Goal: Task Accomplishment & Management: Use online tool/utility

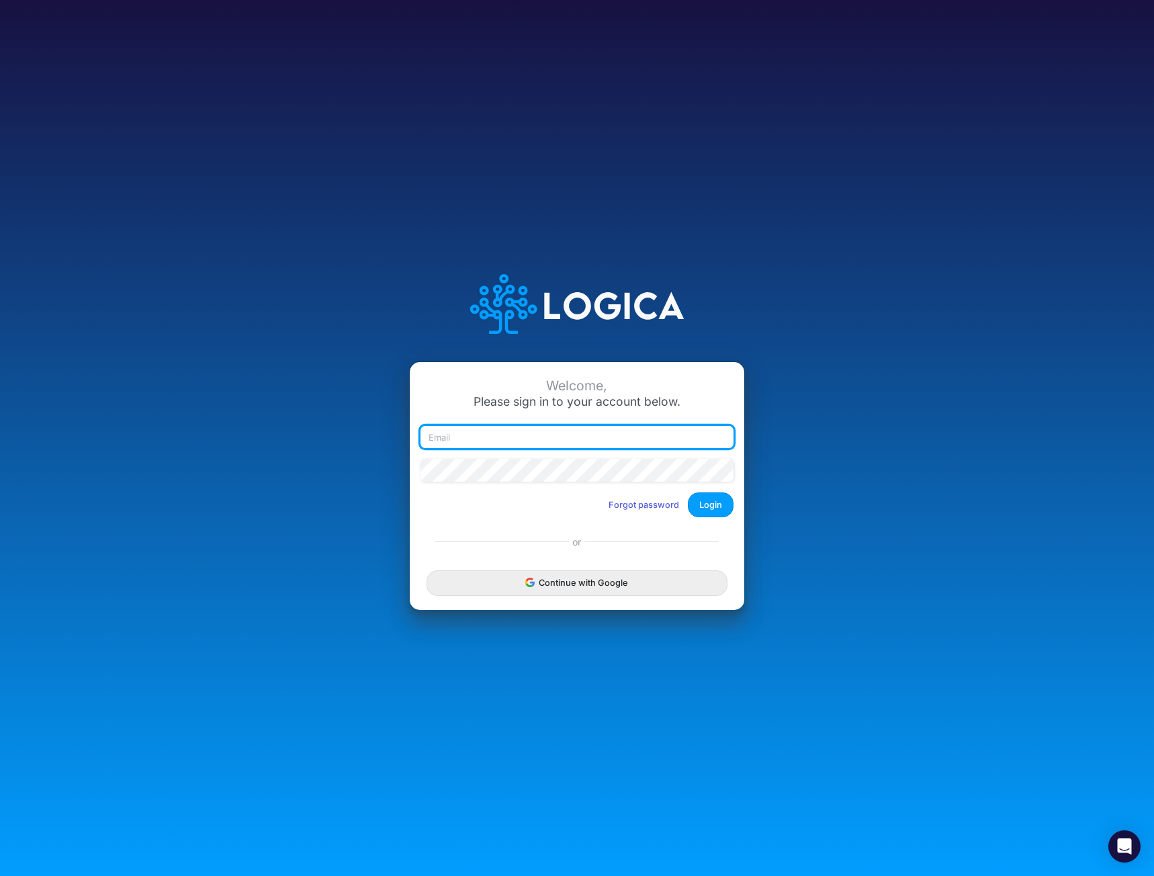
type input "[EMAIL_ADDRESS][DOMAIN_NAME]"
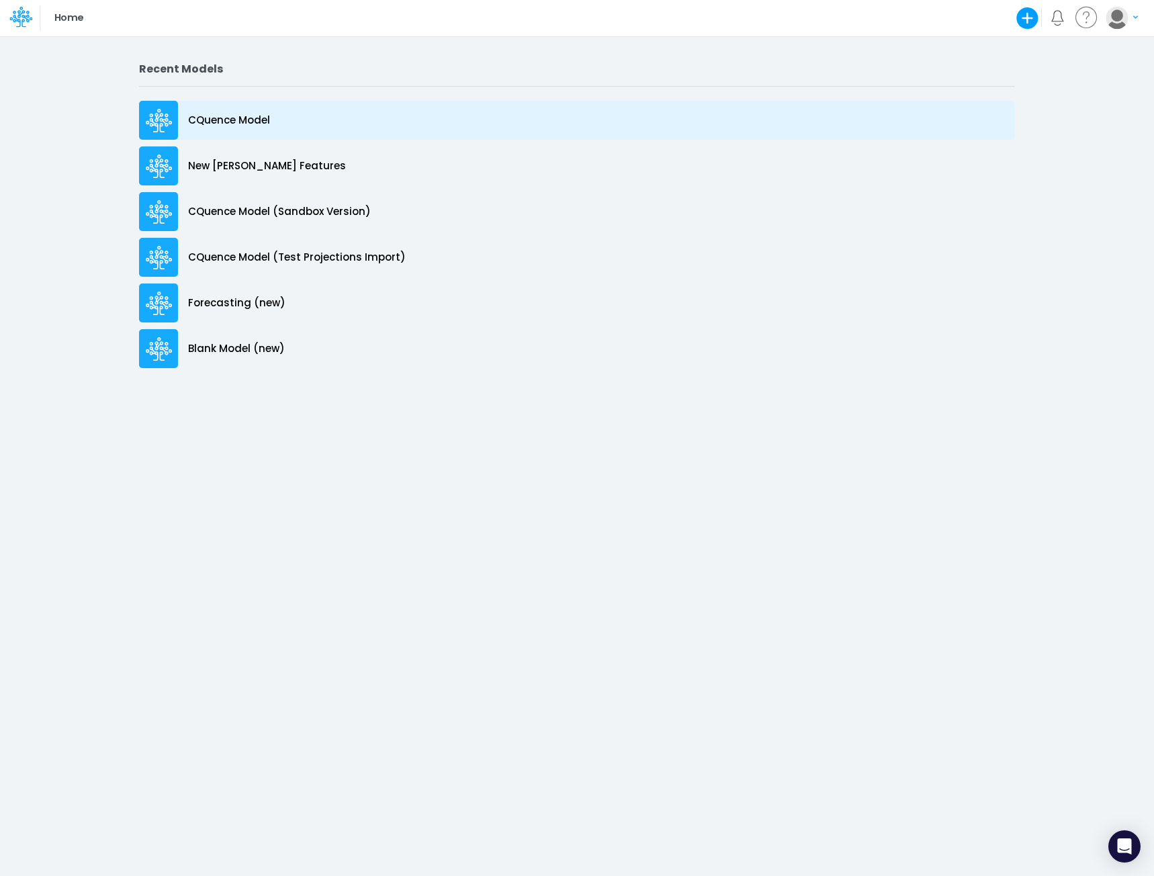
click at [242, 126] on p "CQuence Model" at bounding box center [229, 120] width 82 height 15
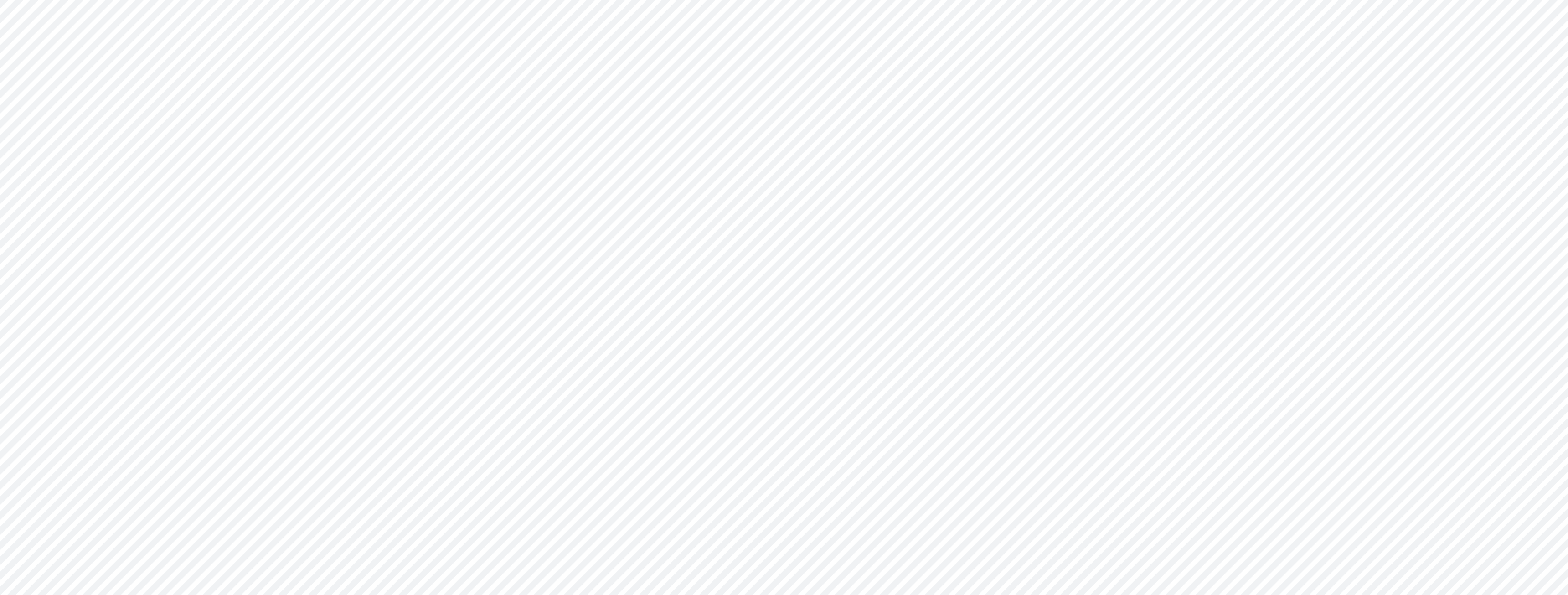
type input "Consolidated All by Month"
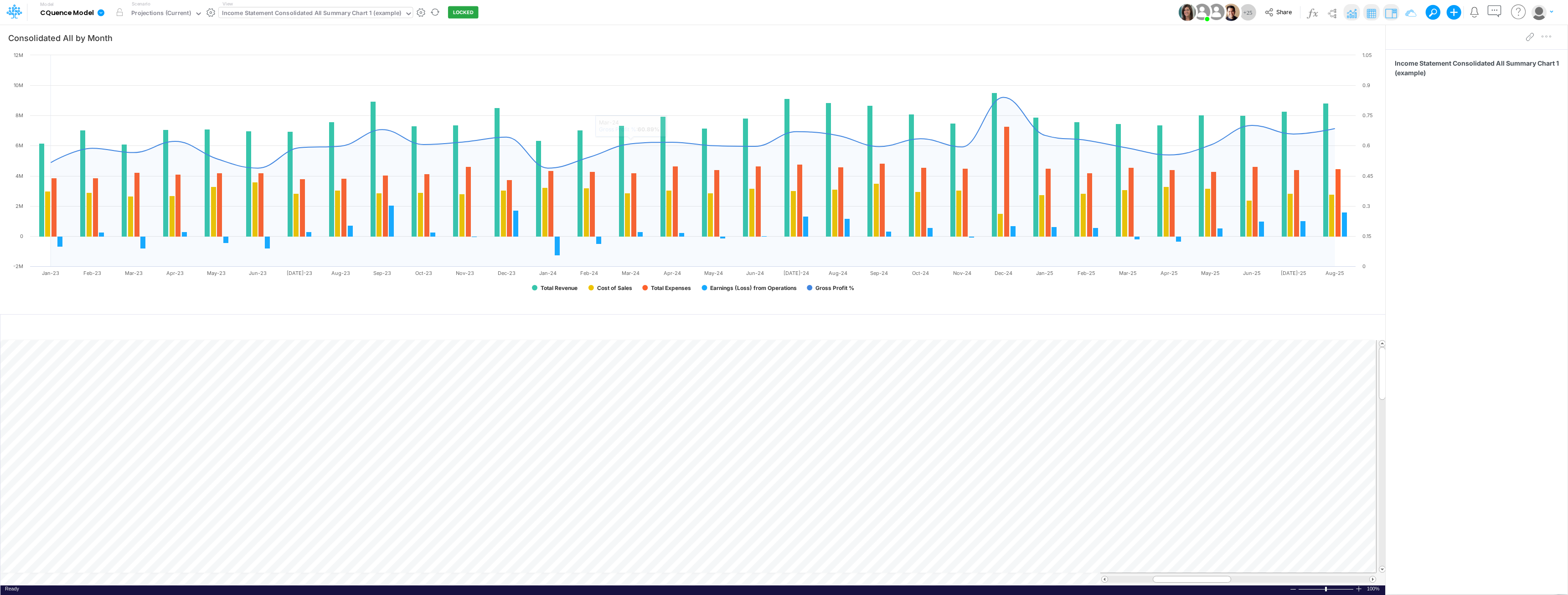
click at [330, 10] on div "Income Statement Consolidated All Summary Chart 1 (example)" at bounding box center [311, 14] width 179 height 10
type input "live"
click at [311, 32] on div "Income Statement Drill-Down LIVE YTD Actuals" at bounding box center [290, 30] width 145 height 15
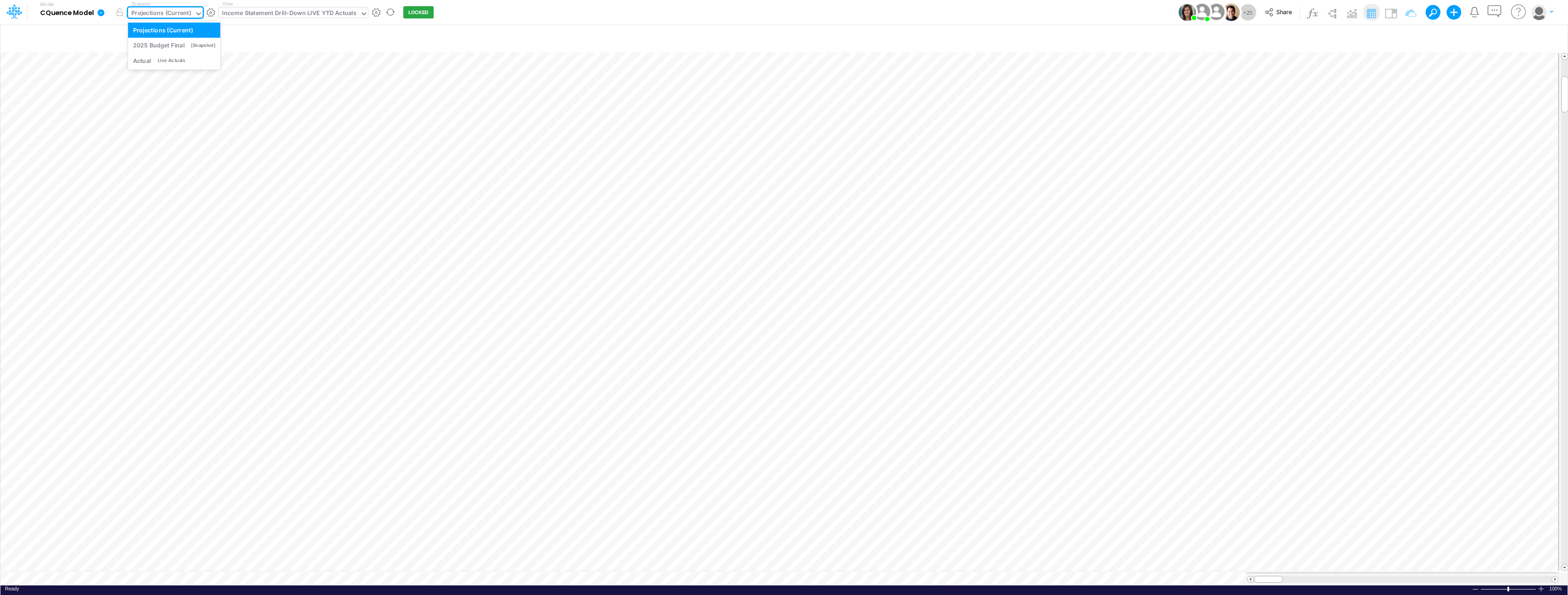
click at [171, 12] on div "Projections (Current)" at bounding box center [161, 14] width 60 height 10
click at [332, 14] on div "Income Statement Drill-Down LIVE YTD Actuals" at bounding box center [289, 14] width 134 height 10
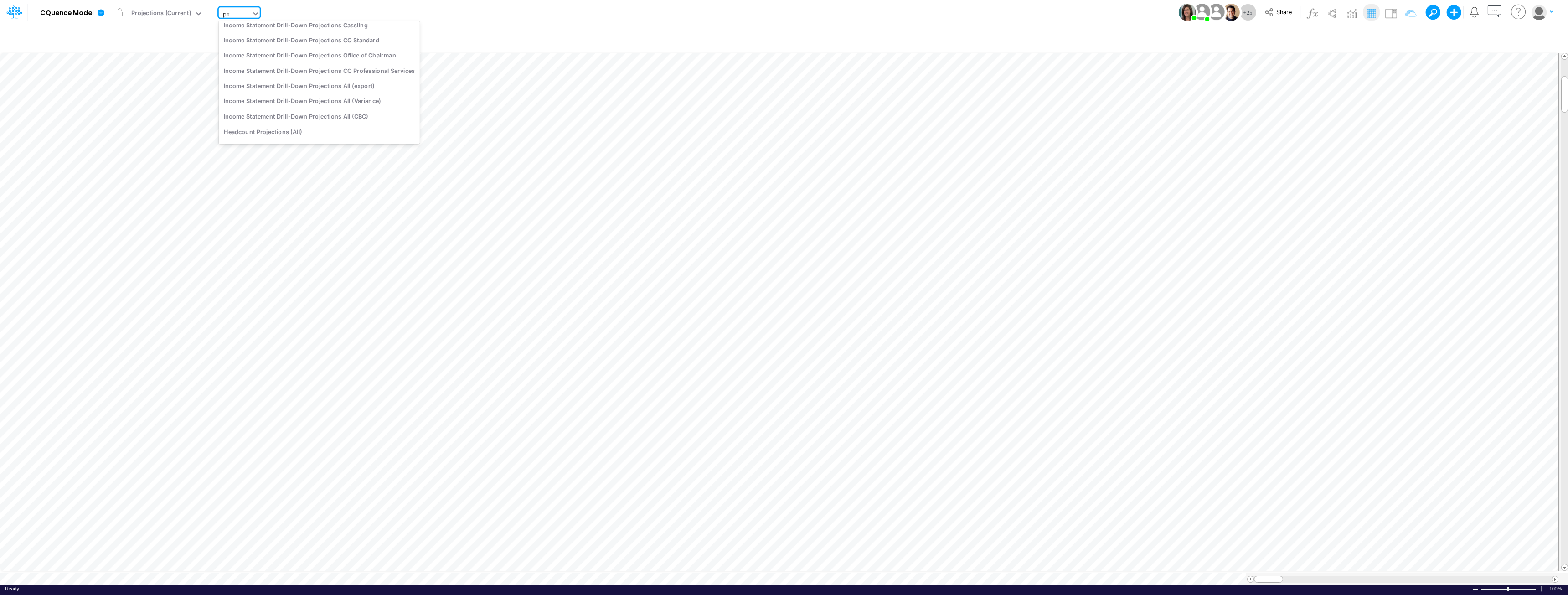
scroll to position [56, 0]
type input "proj"
click at [335, 63] on div "Income Statement Drill-Down Projections Cassling" at bounding box center [319, 60] width 201 height 15
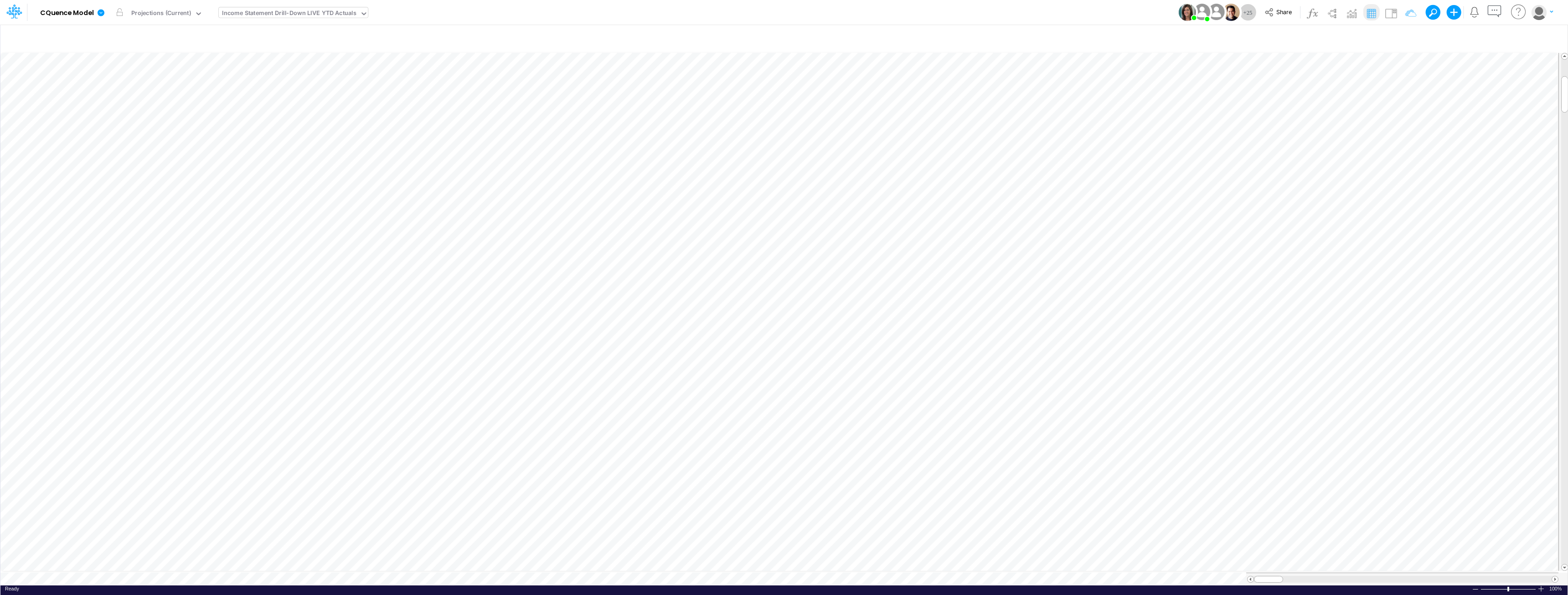
click at [248, 14] on div "Income Statement Drill-Down LIVE YTD Actuals" at bounding box center [289, 14] width 134 height 10
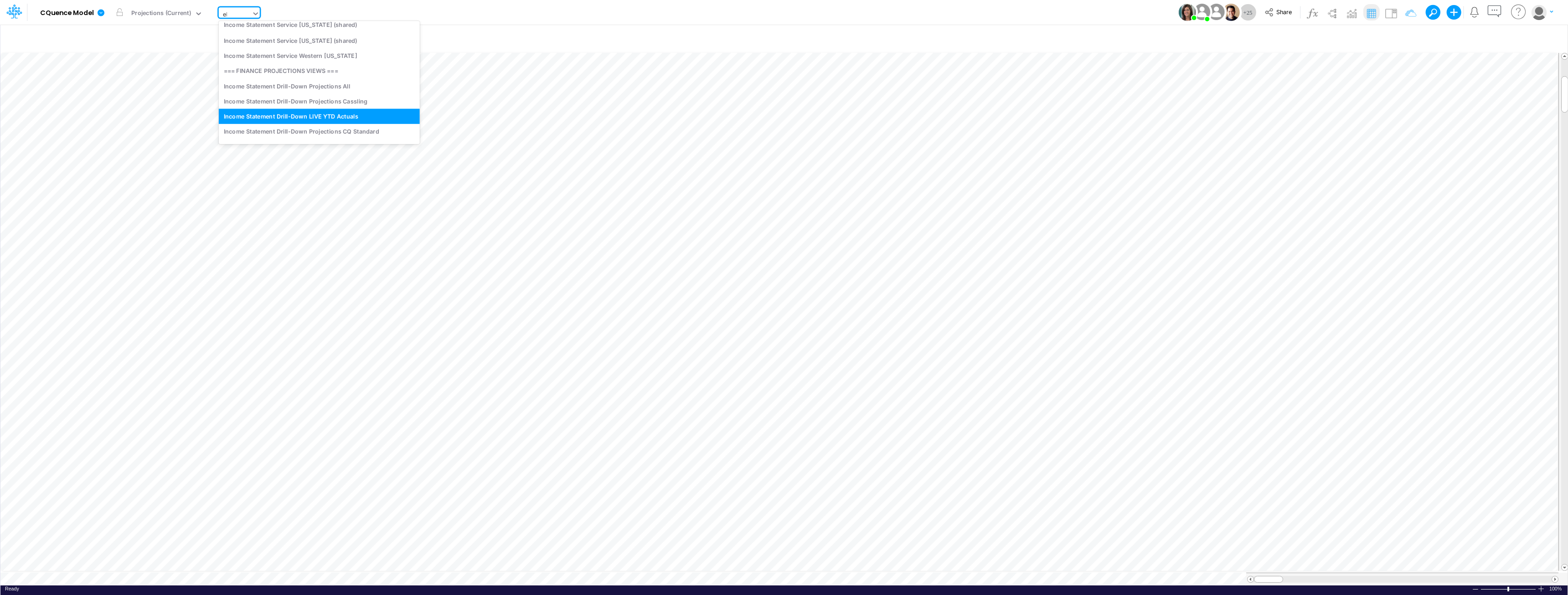
scroll to position [0, 0]
type input "ebit"
click at [236, 32] on div "EBITDA" at bounding box center [280, 30] width 123 height 15
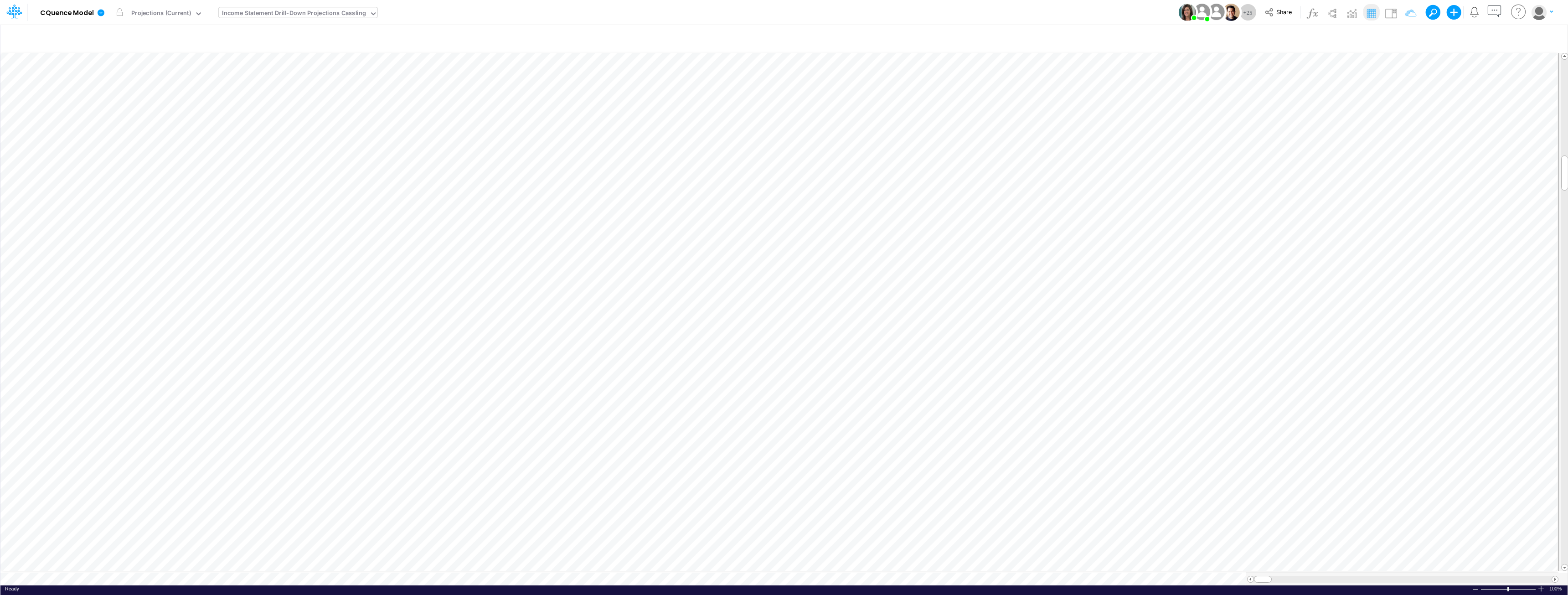
scroll to position [5, 0]
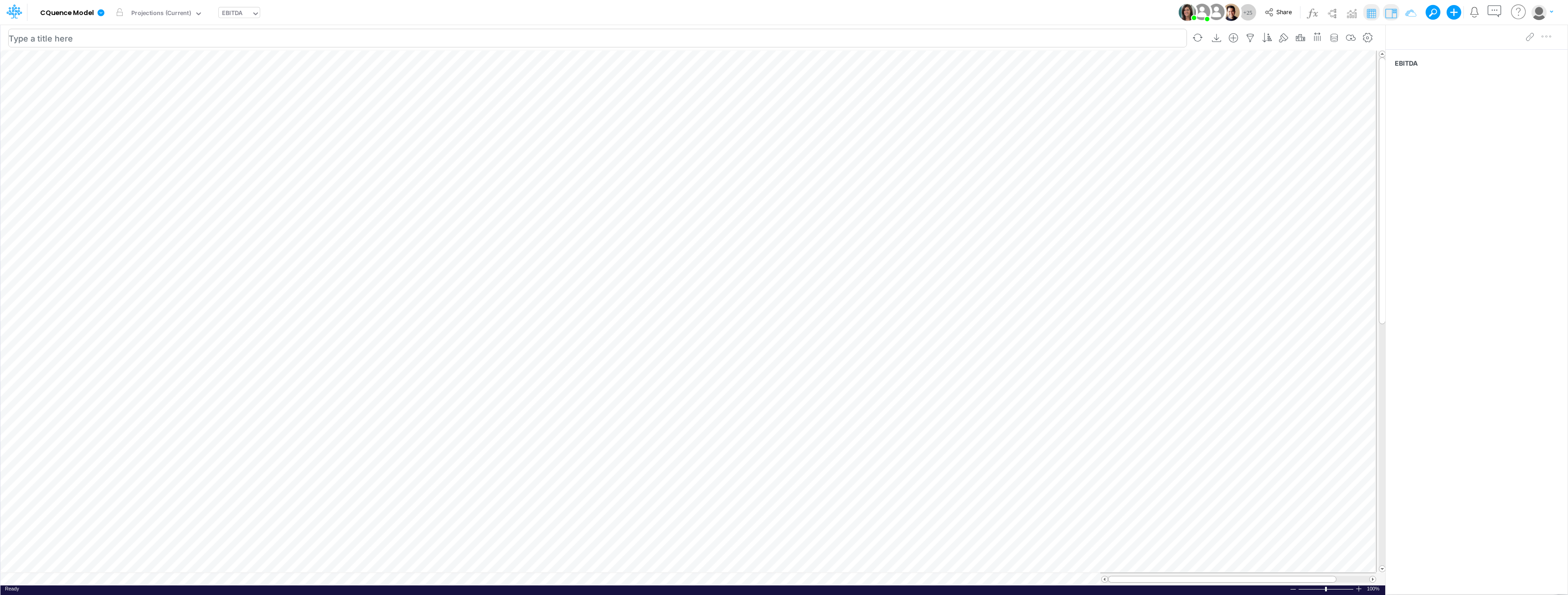
scroll to position [5, 1]
click at [148, 583] on table at bounding box center [693, 318] width 1385 height 535
type input "Consolidated All by Month"
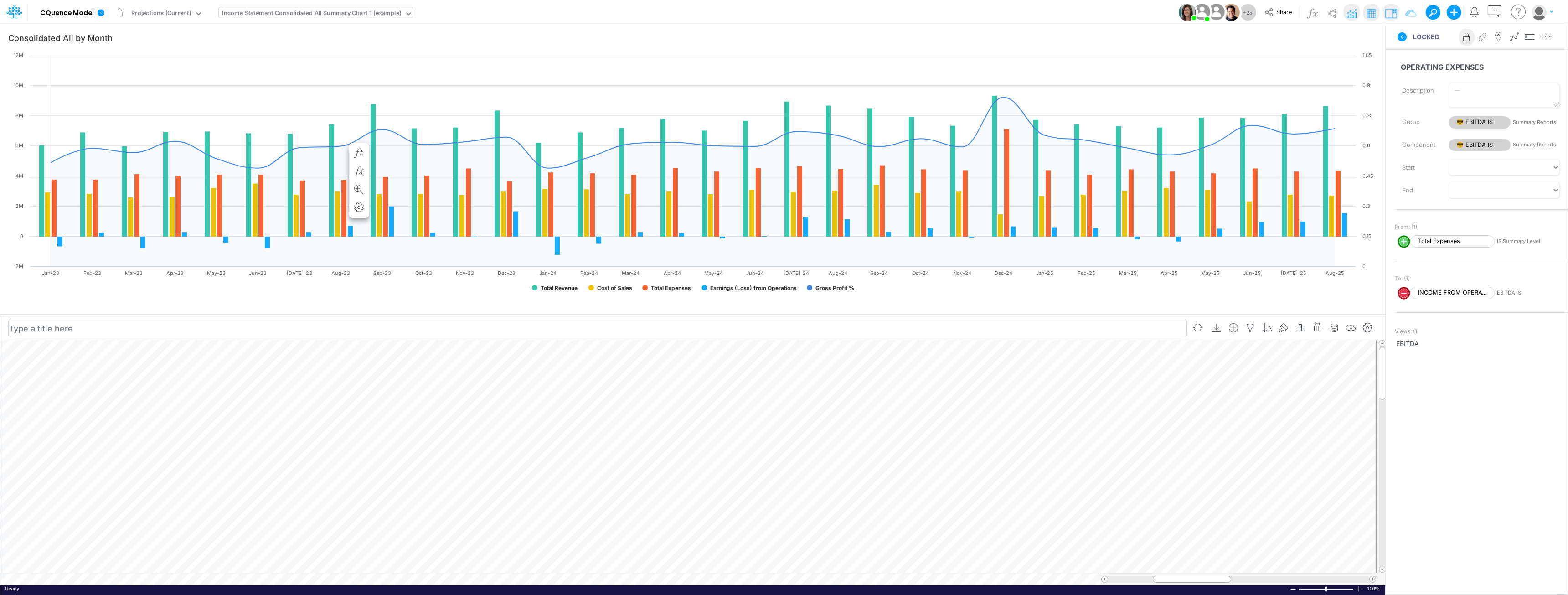
scroll to position [5, 0]
drag, startPoint x: 1206, startPoint y: 578, endPoint x: 1253, endPoint y: 577, distance: 47.0
click at [782, 577] on div at bounding box center [1240, 579] width 79 height 7
click at [560, 581] on td at bounding box center [688, 579] width 1375 height 13
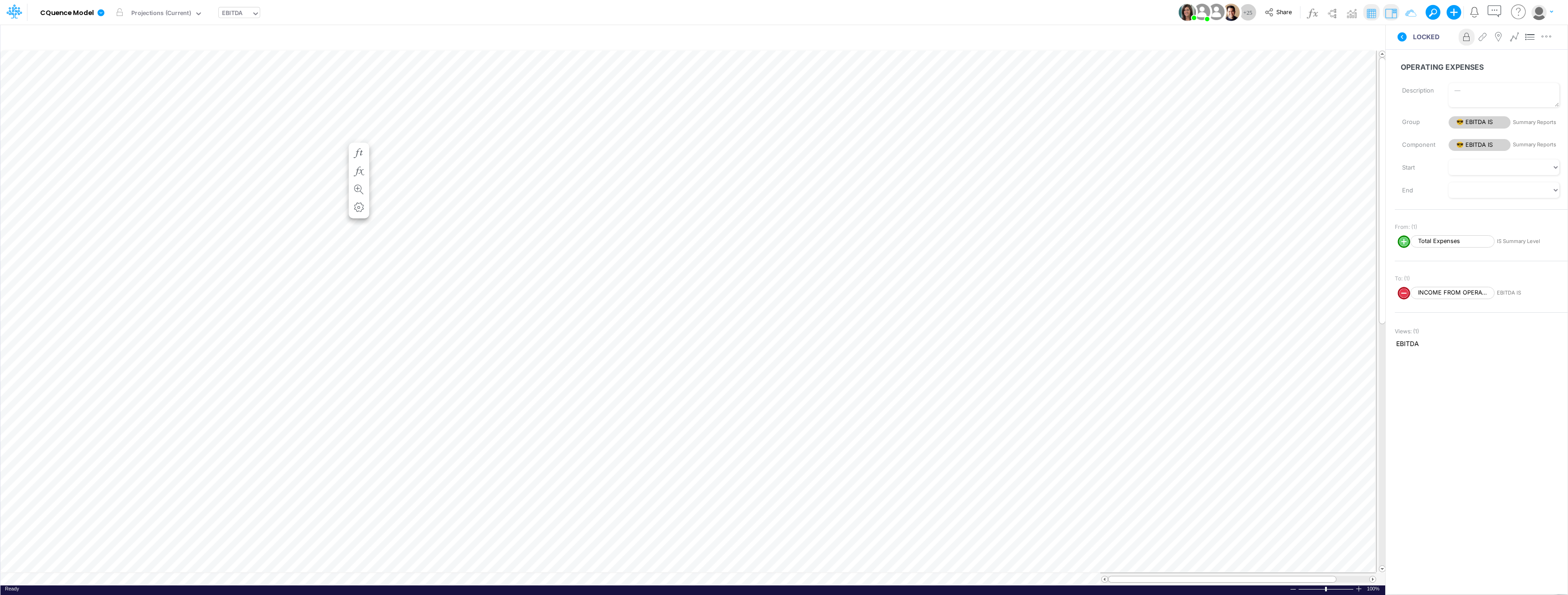
scroll to position [5, 1]
click at [231, 12] on div "EBITDA" at bounding box center [232, 14] width 20 height 10
type input "t"
type input "income"
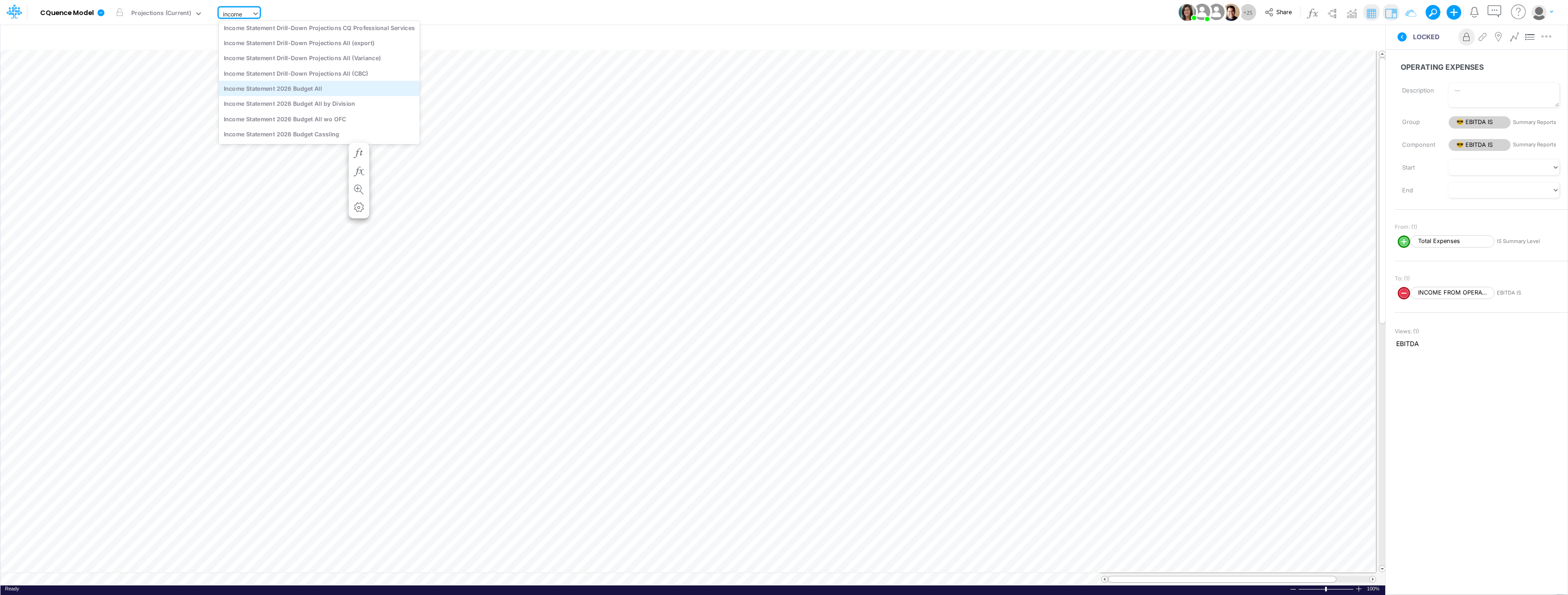
scroll to position [456, 0]
click at [305, 121] on div "Income Statement 2026 Budget Cassling" at bounding box center [319, 122] width 201 height 15
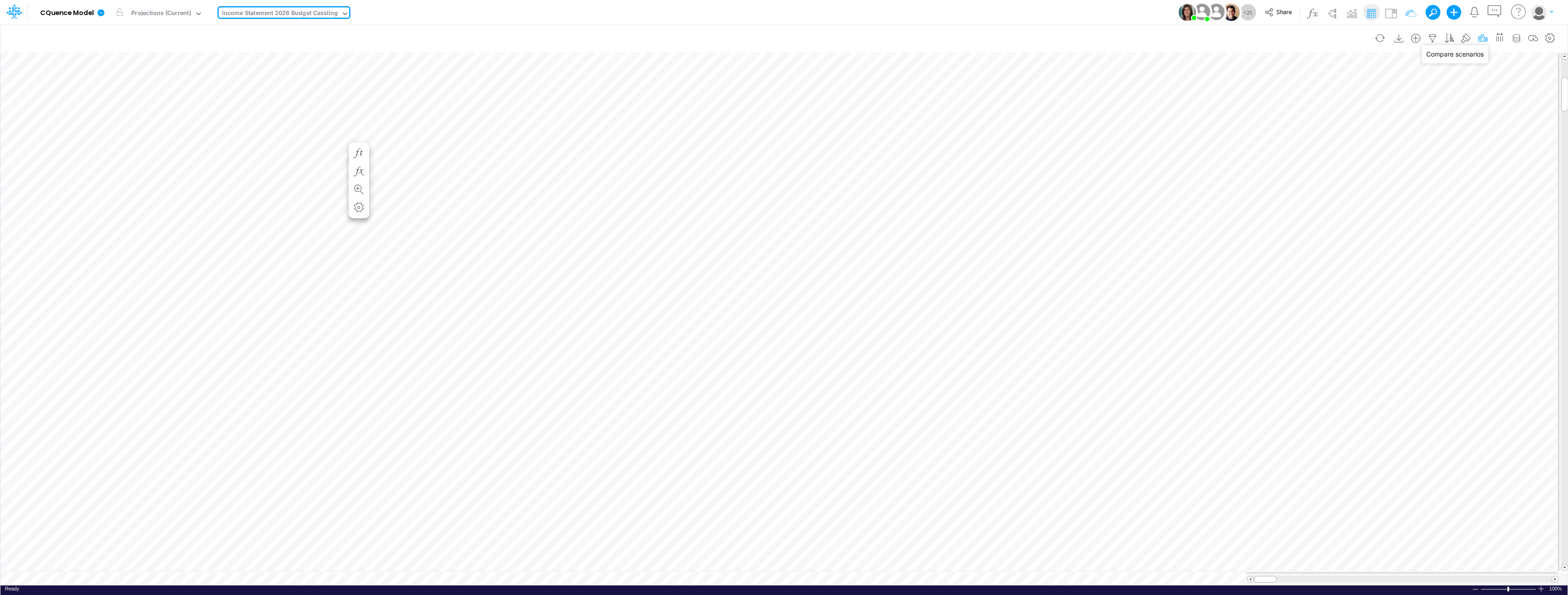
click at [782, 37] on icon "button" at bounding box center [1483, 39] width 14 height 9
click at [782, 98] on label "Percentage" at bounding box center [1353, 98] width 35 height 9
click at [782, 98] on input "Percentage" at bounding box center [1339, 96] width 6 height 6
checkbox input "true"
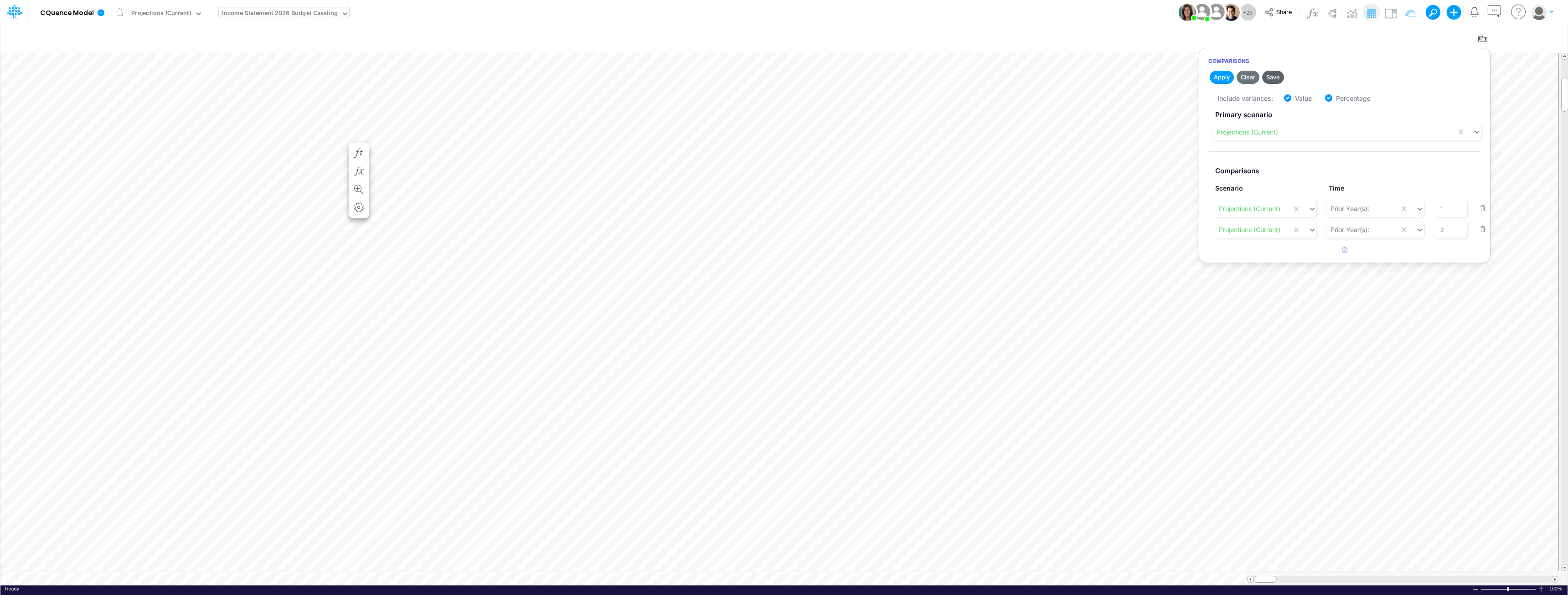
click at [782, 78] on button "Save" at bounding box center [1273, 77] width 22 height 13
click at [782, 576] on span at bounding box center [1554, 579] width 6 height 6
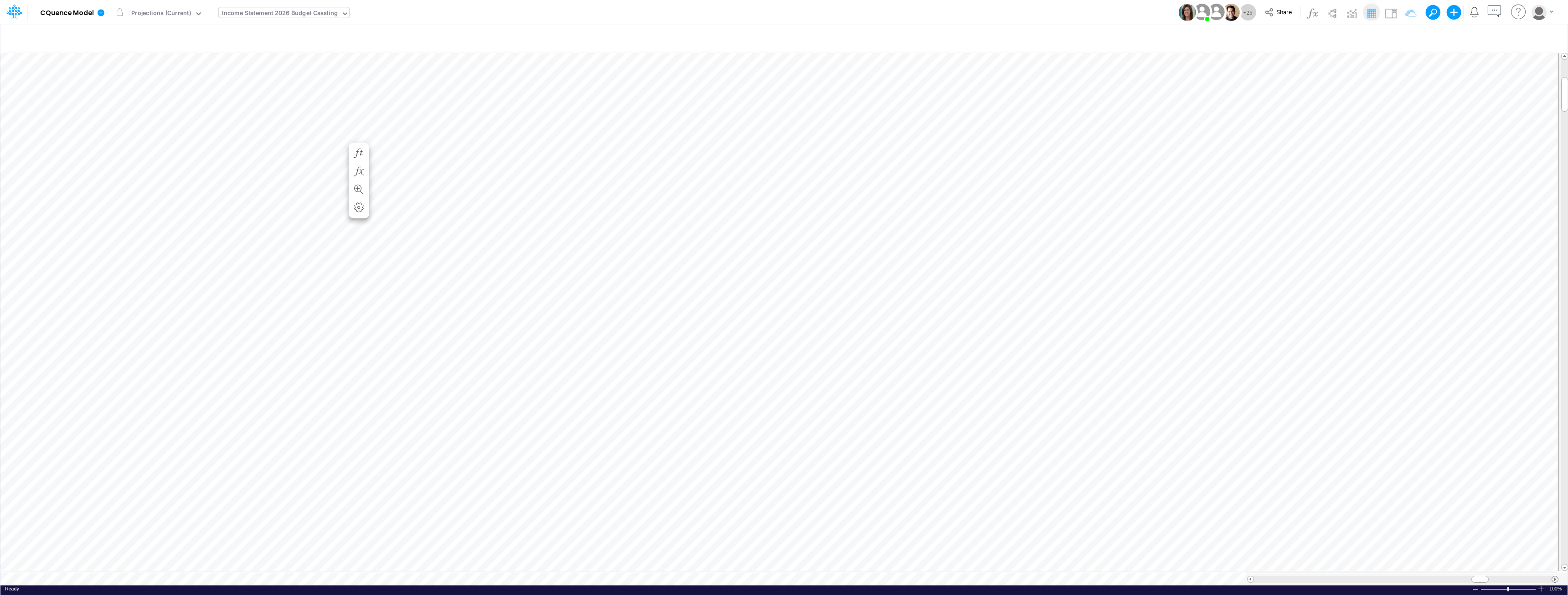
click at [782, 576] on span at bounding box center [1554, 579] width 6 height 6
click at [782, 38] on icon "button" at bounding box center [1499, 37] width 9 height 14
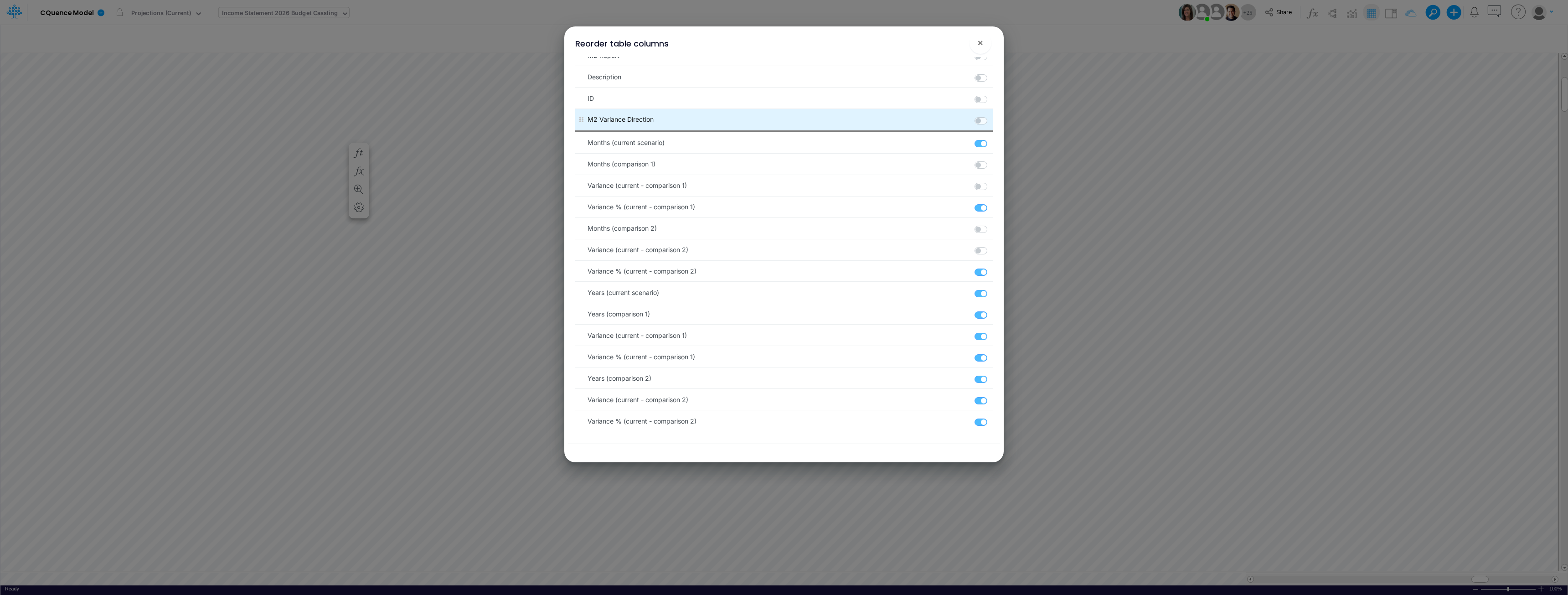
scroll to position [689, 0]
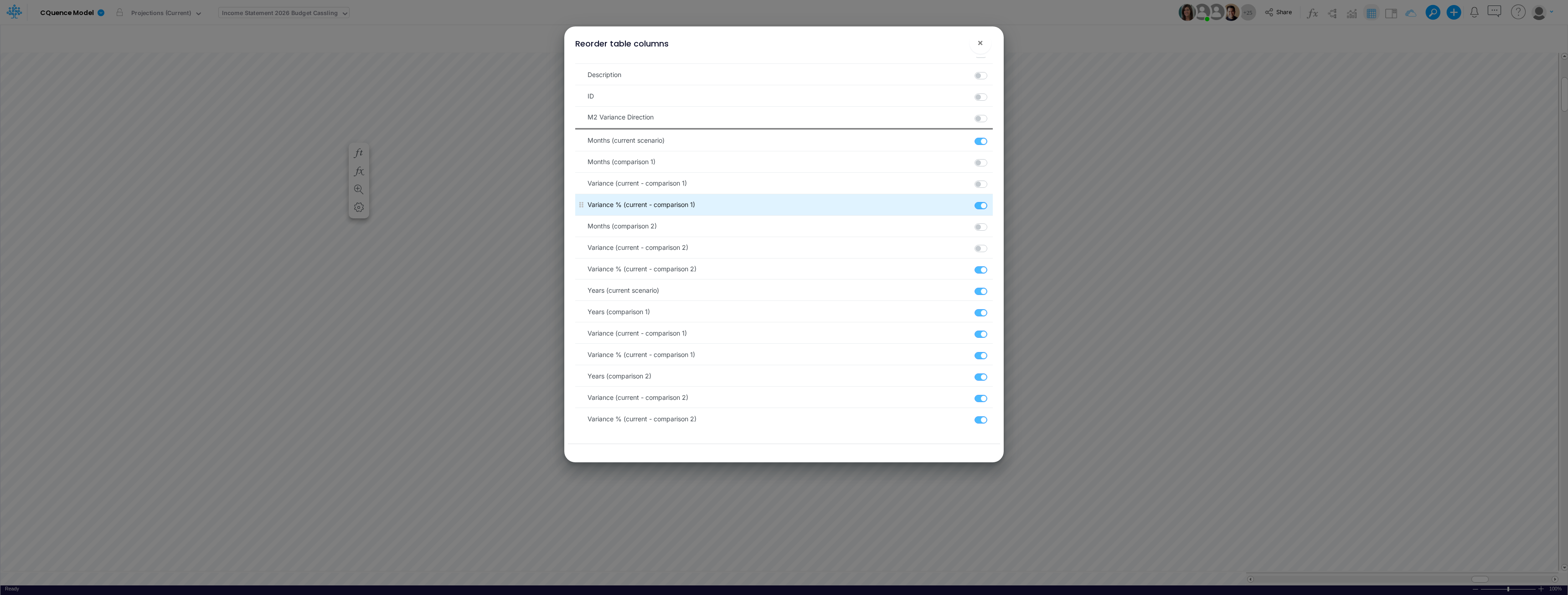
click at [782, 201] on label at bounding box center [991, 201] width 1 height 0
click at [782, 206] on input "checkbox" at bounding box center [993, 204] width 6 height 6
click at [782, 201] on label at bounding box center [991, 201] width 1 height 0
click at [782, 206] on input "checkbox" at bounding box center [993, 204] width 6 height 6
click at [782, 201] on label at bounding box center [991, 201] width 1 height 0
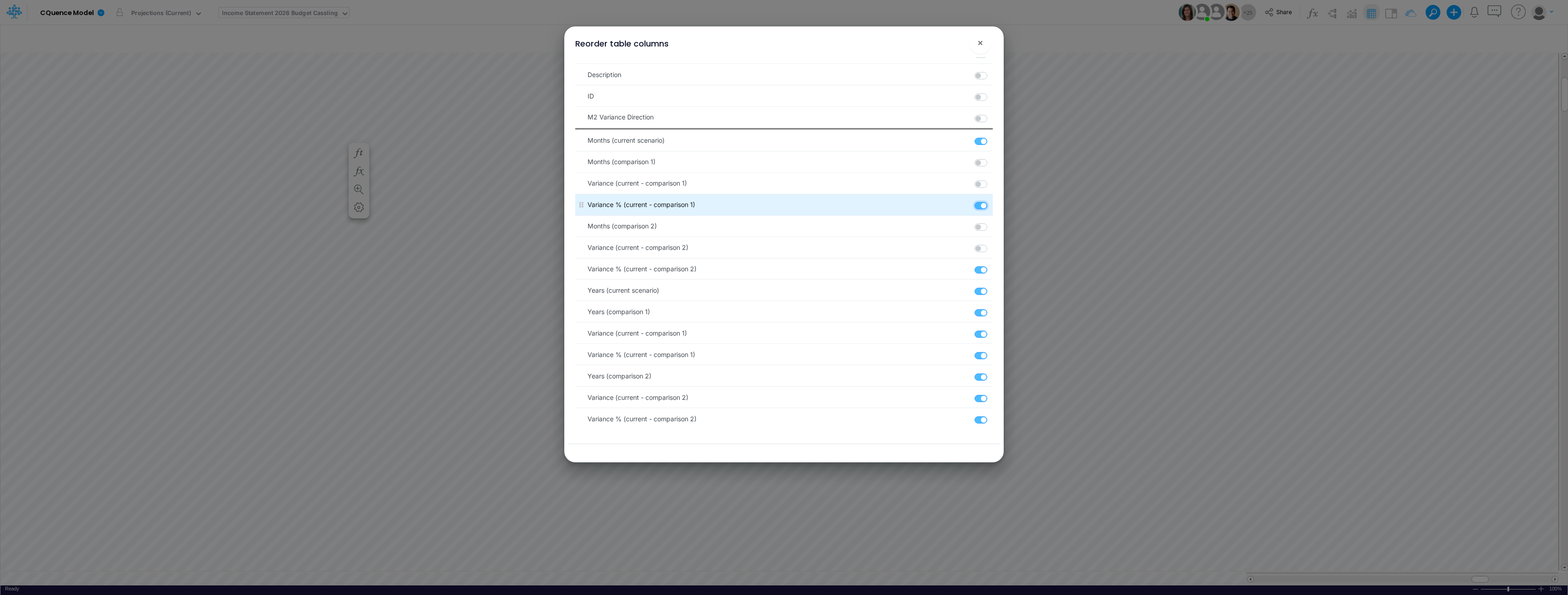
click at [782, 205] on input "checkbox" at bounding box center [993, 204] width 6 height 6
click at [782, 201] on label at bounding box center [991, 201] width 1 height 0
click at [782, 205] on input "checkbox" at bounding box center [993, 204] width 6 height 6
click at [782, 201] on label at bounding box center [991, 201] width 1 height 0
click at [782, 206] on input "checkbox" at bounding box center [993, 204] width 6 height 6
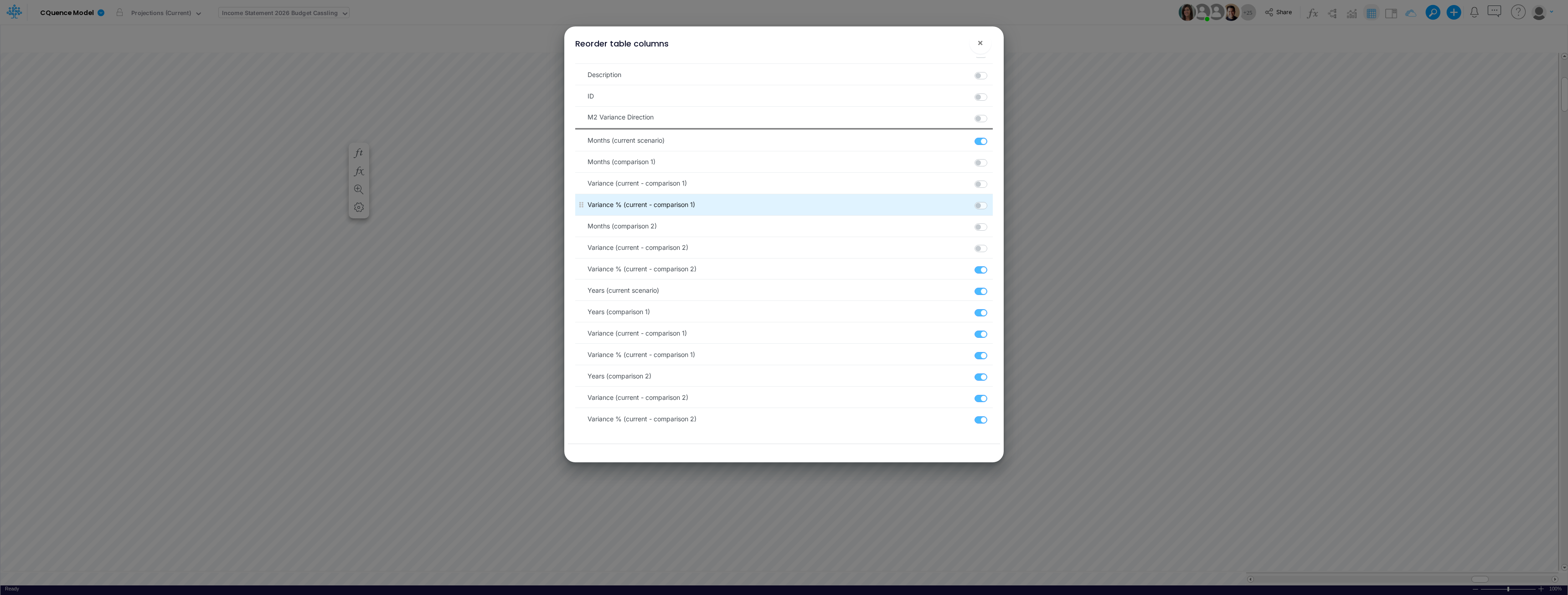
click at [782, 201] on label at bounding box center [991, 201] width 1 height 0
click at [782, 206] on input "checkbox" at bounding box center [993, 204] width 6 height 6
click at [782, 201] on label at bounding box center [991, 201] width 1 height 0
click at [782, 205] on input "checkbox" at bounding box center [993, 204] width 6 height 6
click at [782, 201] on label at bounding box center [991, 201] width 1 height 0
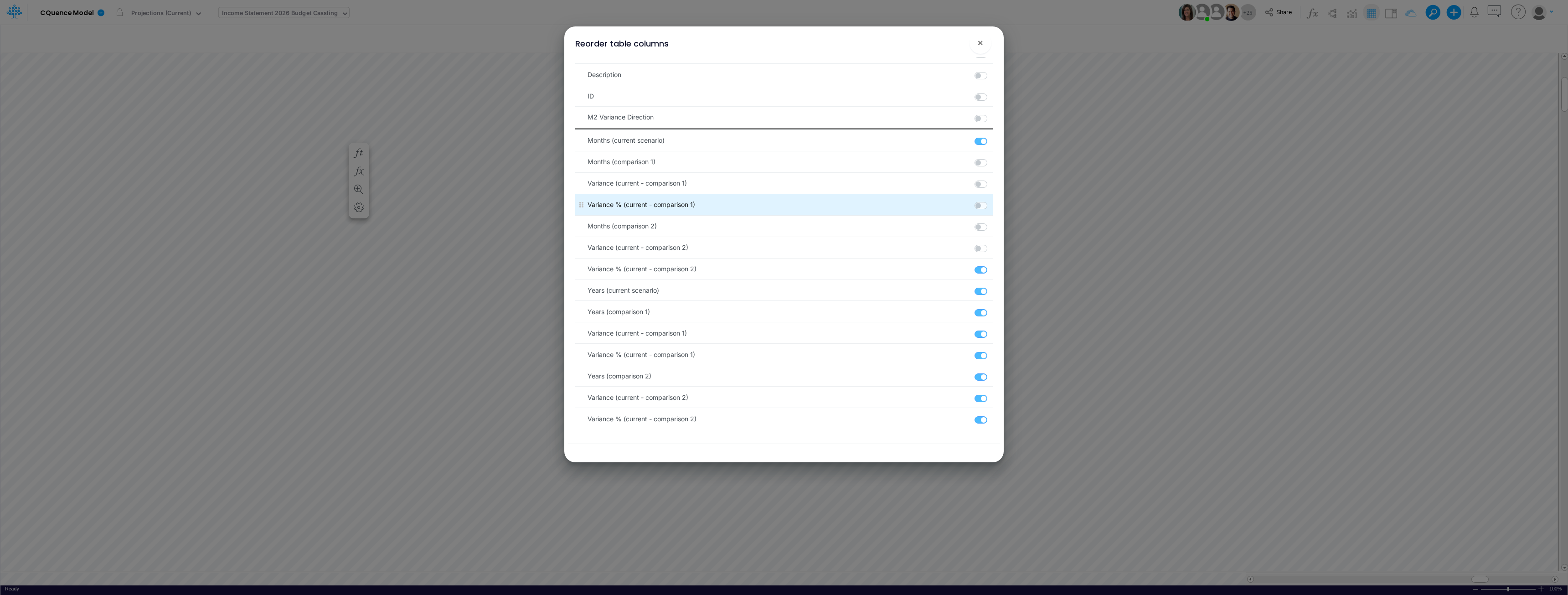
click at [782, 205] on input "checkbox" at bounding box center [993, 204] width 6 height 6
click at [782, 201] on label at bounding box center [991, 201] width 1 height 0
click at [782, 205] on input "checkbox" at bounding box center [993, 204] width 6 height 6
click at [782, 201] on label at bounding box center [991, 201] width 1 height 0
click at [782, 205] on input "checkbox" at bounding box center [993, 204] width 6 height 6
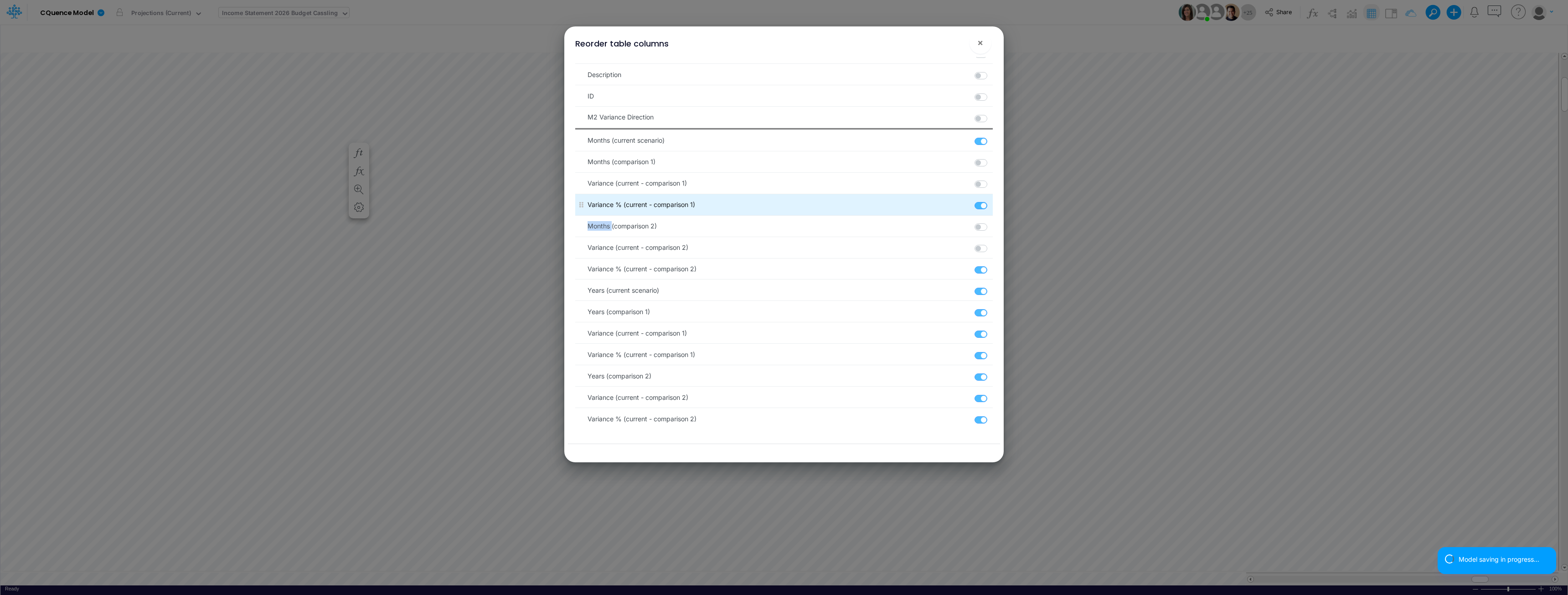
checkbox input "true"
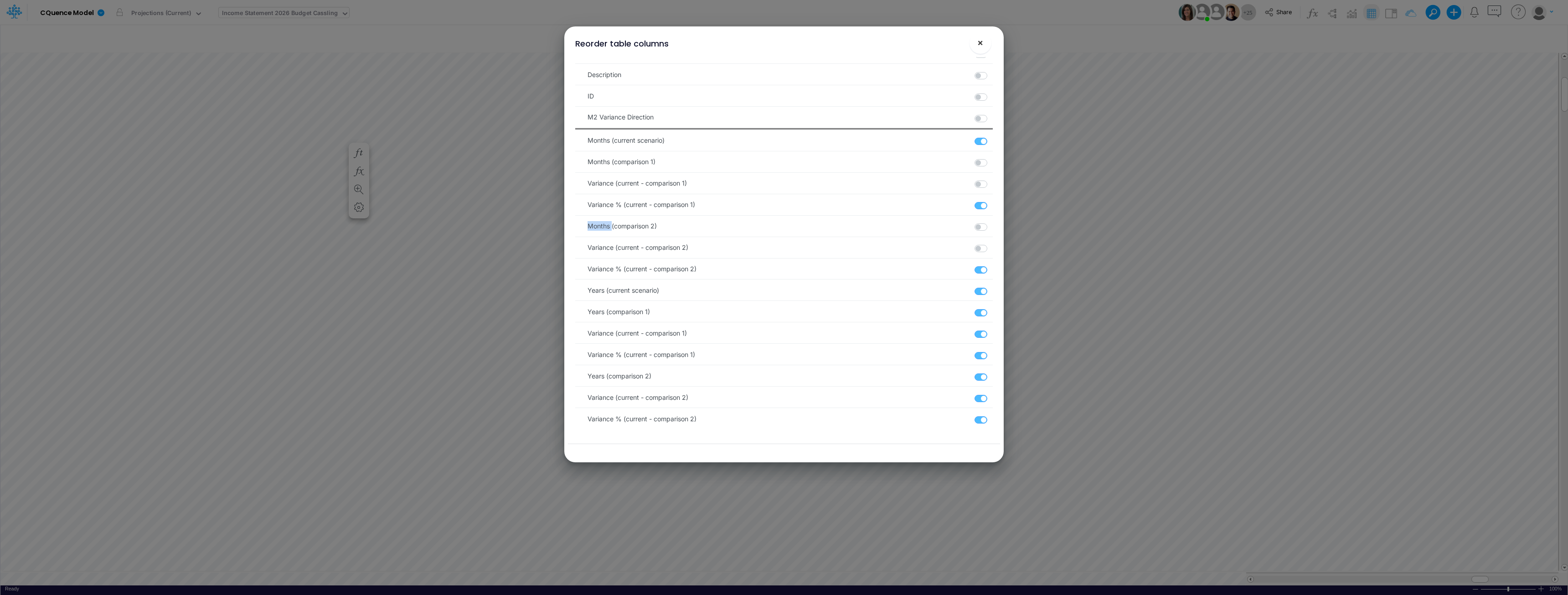
click at [782, 41] on span "×" at bounding box center [980, 42] width 6 height 11
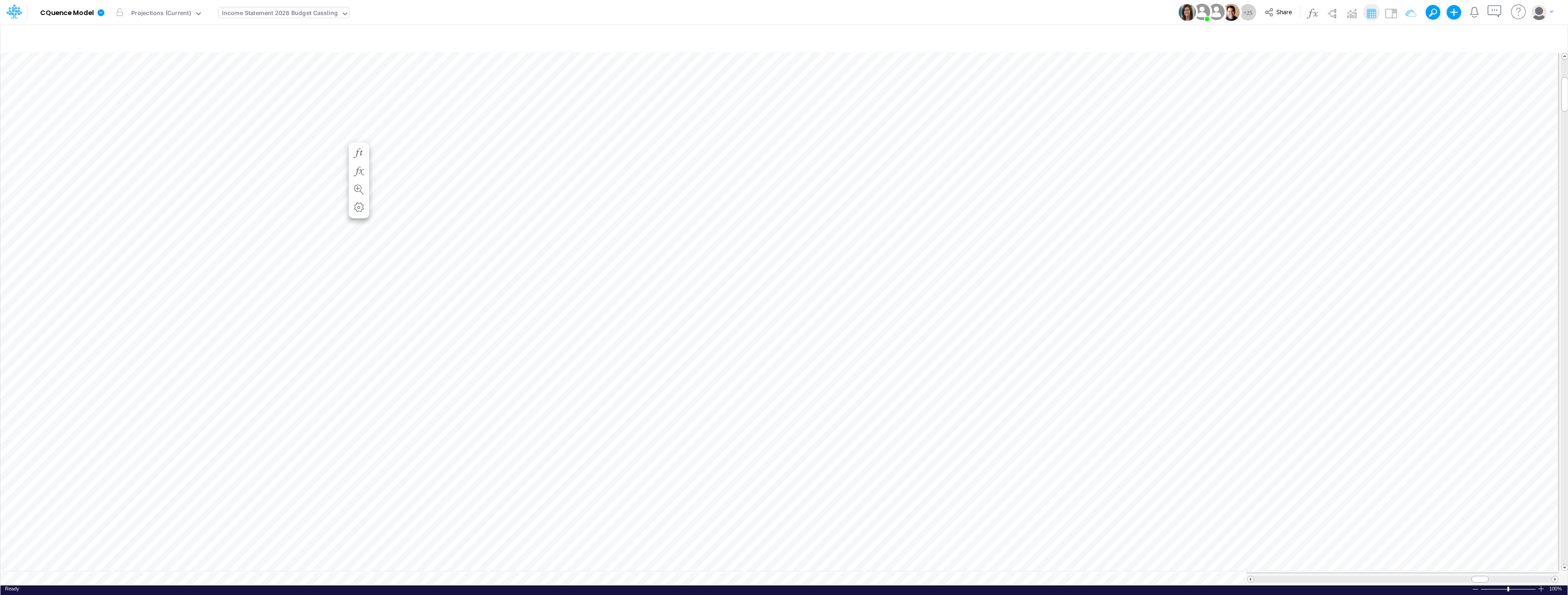
click at [305, 13] on div "Income Statement 2026 Budget Cassling" at bounding box center [280, 14] width 116 height 10
type input "balanc"
click at [295, 44] on div "Balance Sheet Consolidated All (YTD)" at bounding box center [280, 45] width 123 height 15
click at [284, 12] on div "Balance Sheet Consolidated All (YTD)" at bounding box center [275, 14] width 106 height 10
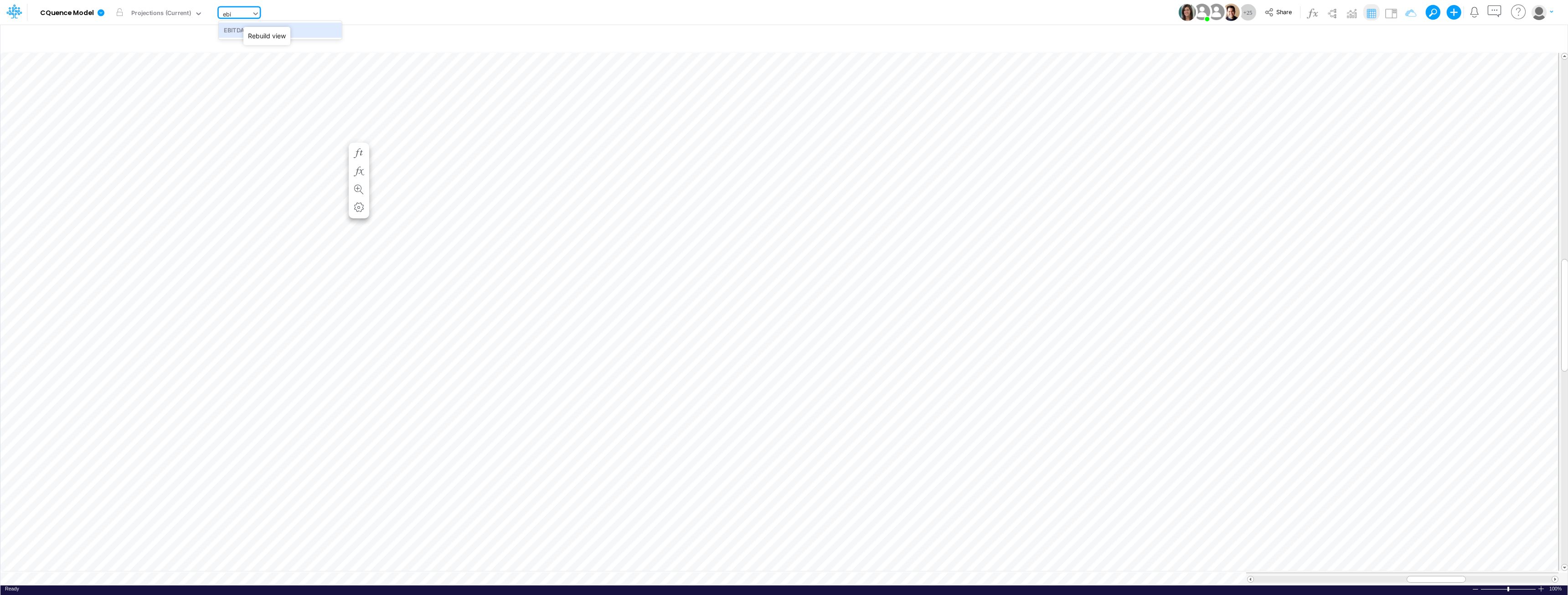
type input "ebit"
click at [240, 28] on div "EBITDA" at bounding box center [280, 30] width 123 height 15
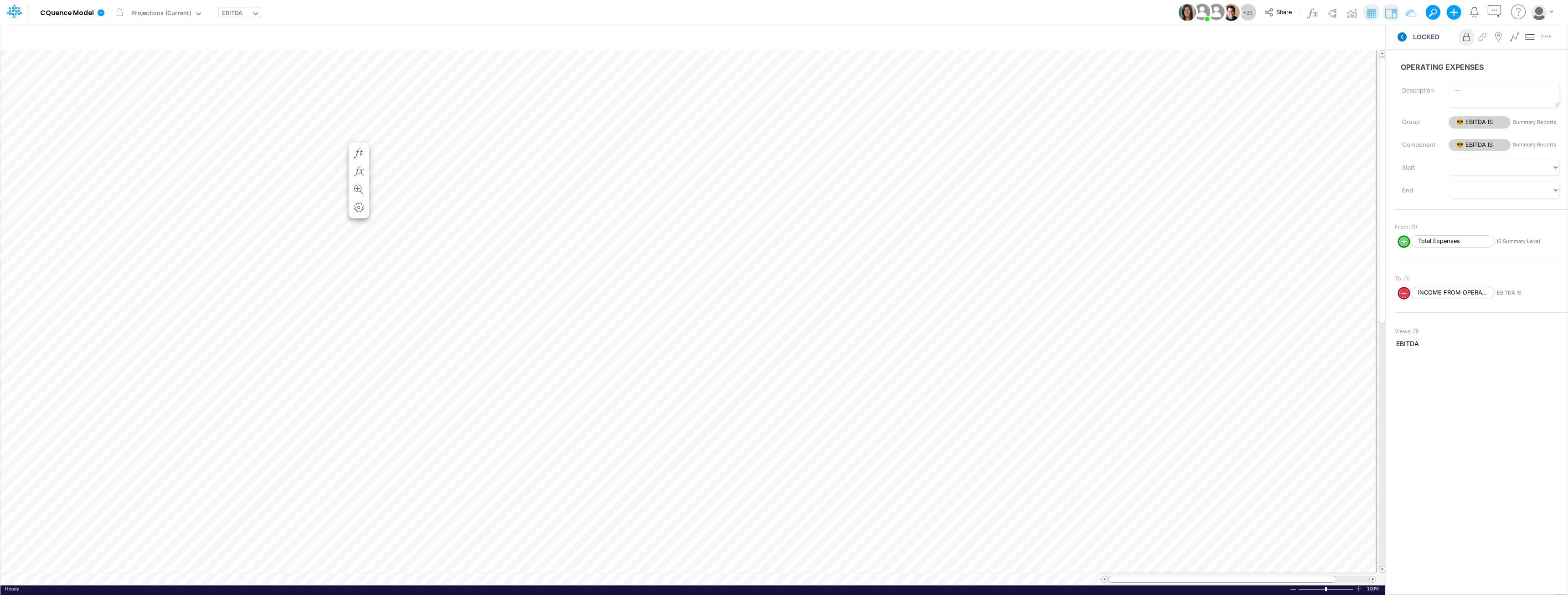
click at [782, 37] on icon at bounding box center [1401, 37] width 9 height 9
click at [782, 12] on icon "button" at bounding box center [1494, 12] width 17 height 17
click at [782, 107] on div "EBITDA Nodes with Comments No nodes with comments in this view" at bounding box center [1469, 292] width 168 height 492
click at [782, 101] on div "EBITDA Nodes with Comments No nodes with comments in this view" at bounding box center [1469, 292] width 168 height 492
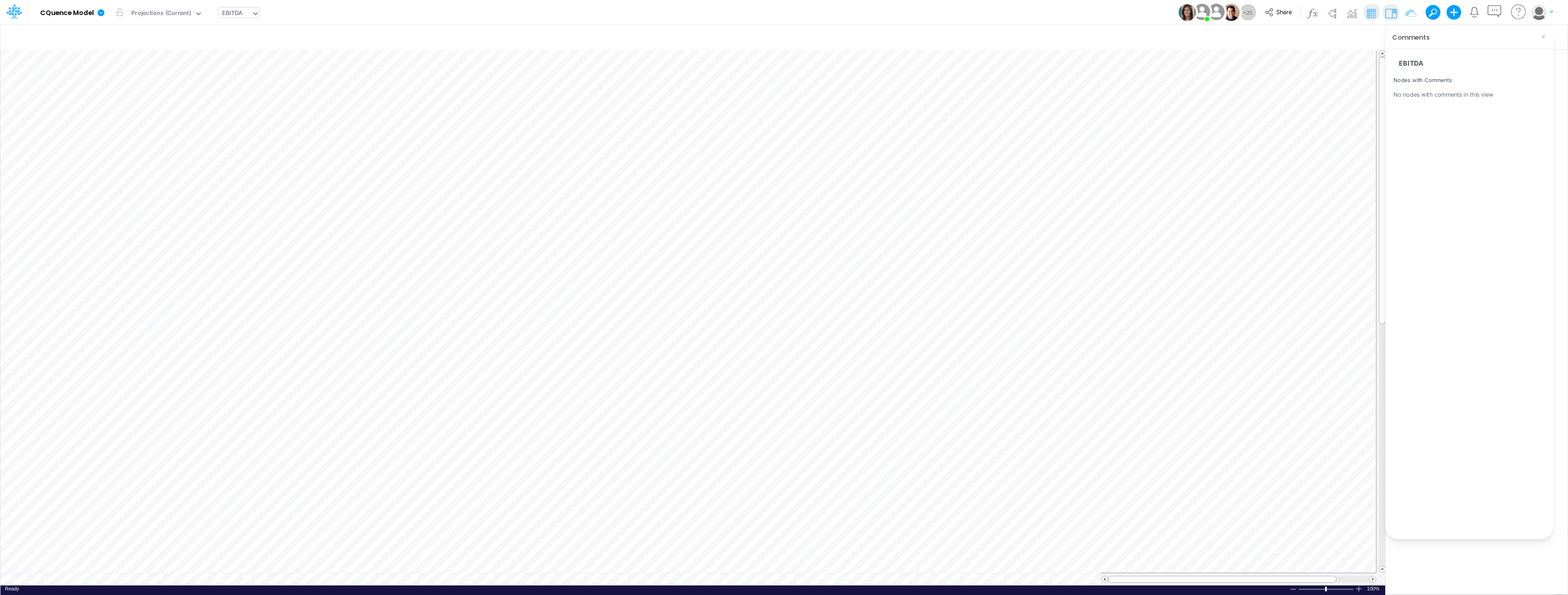
click at [782, 89] on div "Nodes with Comments No nodes with comments in this view" at bounding box center [1469, 88] width 152 height 22
click at [782, 80] on h6 "Nodes with Comments" at bounding box center [1469, 80] width 152 height 6
click at [782, 67] on div "EBITDA" at bounding box center [1469, 62] width 152 height 16
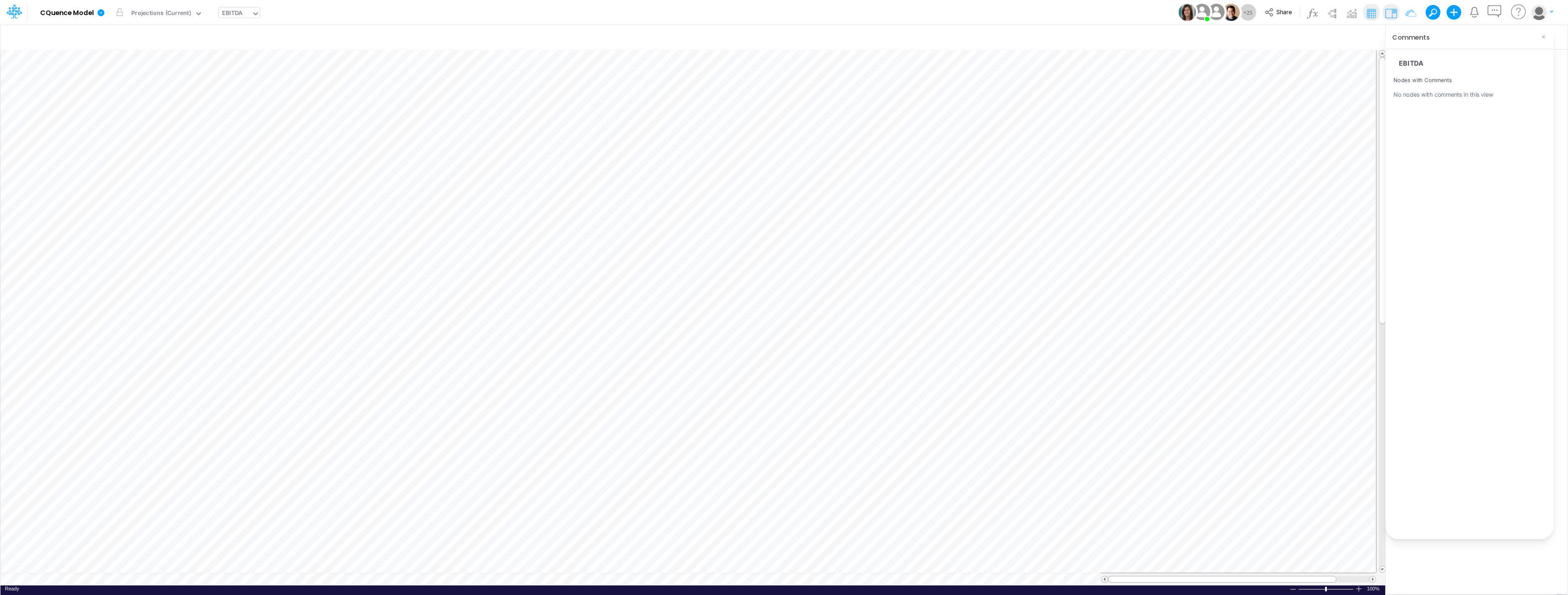
click at [782, 63] on div "EBITDA" at bounding box center [1469, 62] width 152 height 16
click at [782, 77] on h6 "Nodes with Comments" at bounding box center [1469, 80] width 152 height 6
click at [782, 92] on div "No nodes with comments in this view" at bounding box center [1469, 94] width 152 height 9
click at [782, 100] on div "EBITDA Nodes with Comments No nodes with comments in this view" at bounding box center [1469, 292] width 168 height 492
click at [782, 10] on icon "button" at bounding box center [1494, 12] width 17 height 17
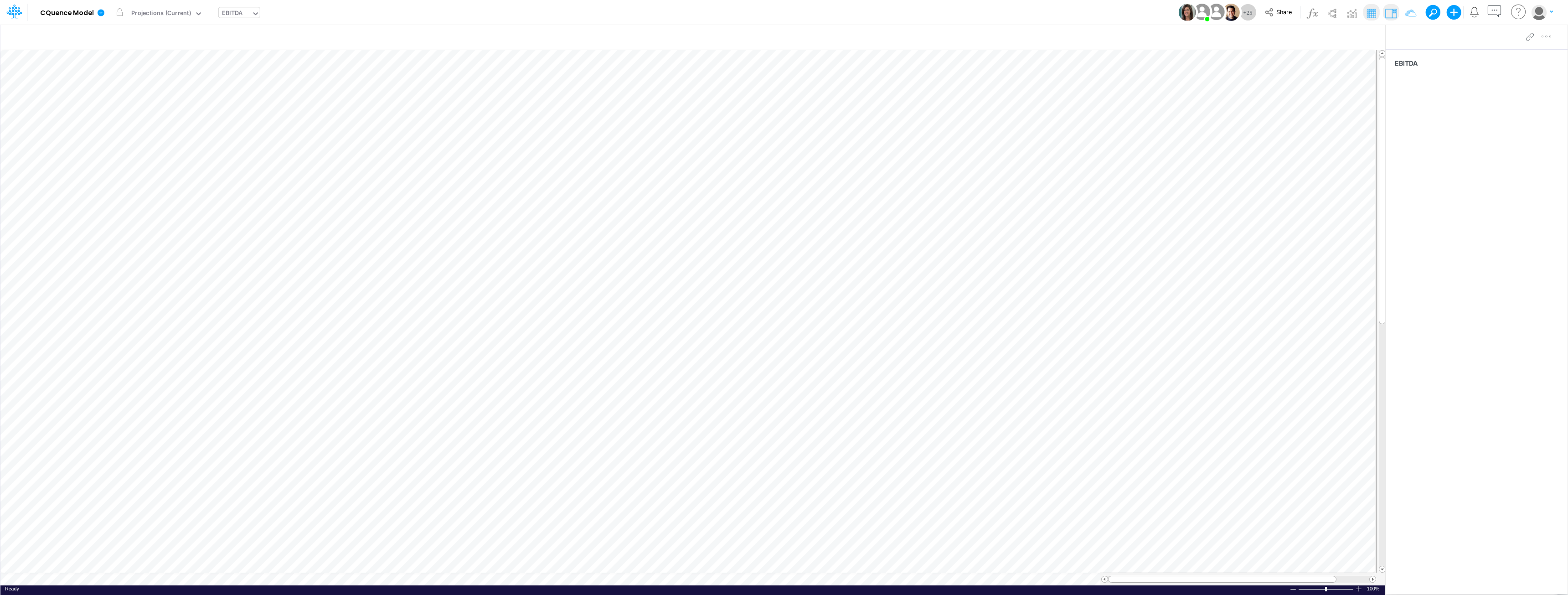
click at [782, 75] on div "EBITDA" at bounding box center [1476, 309] width 182 height 519
drag, startPoint x: 1426, startPoint y: 230, endPoint x: 1426, endPoint y: 221, distance: 9.0
click at [782, 229] on div "EBITDA" at bounding box center [1476, 309] width 182 height 519
click at [782, 66] on span "EBITDA" at bounding box center [1478, 63] width 168 height 9
click at [782, 90] on div "EBITDA" at bounding box center [1476, 309] width 182 height 519
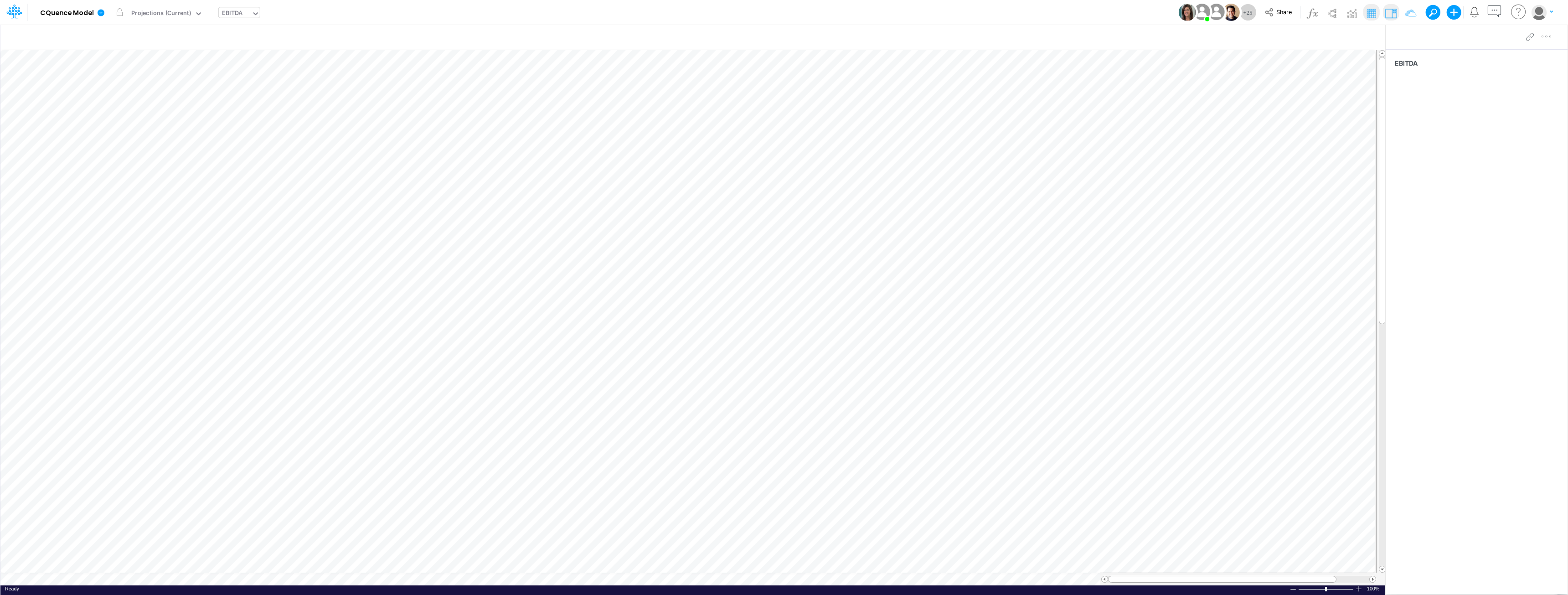
click at [782, 107] on div "EBITDA" at bounding box center [1476, 309] width 182 height 519
click at [782, 180] on div "EBITDA" at bounding box center [1476, 309] width 182 height 519
click at [782, 12] on icon "button" at bounding box center [1494, 12] width 17 height 17
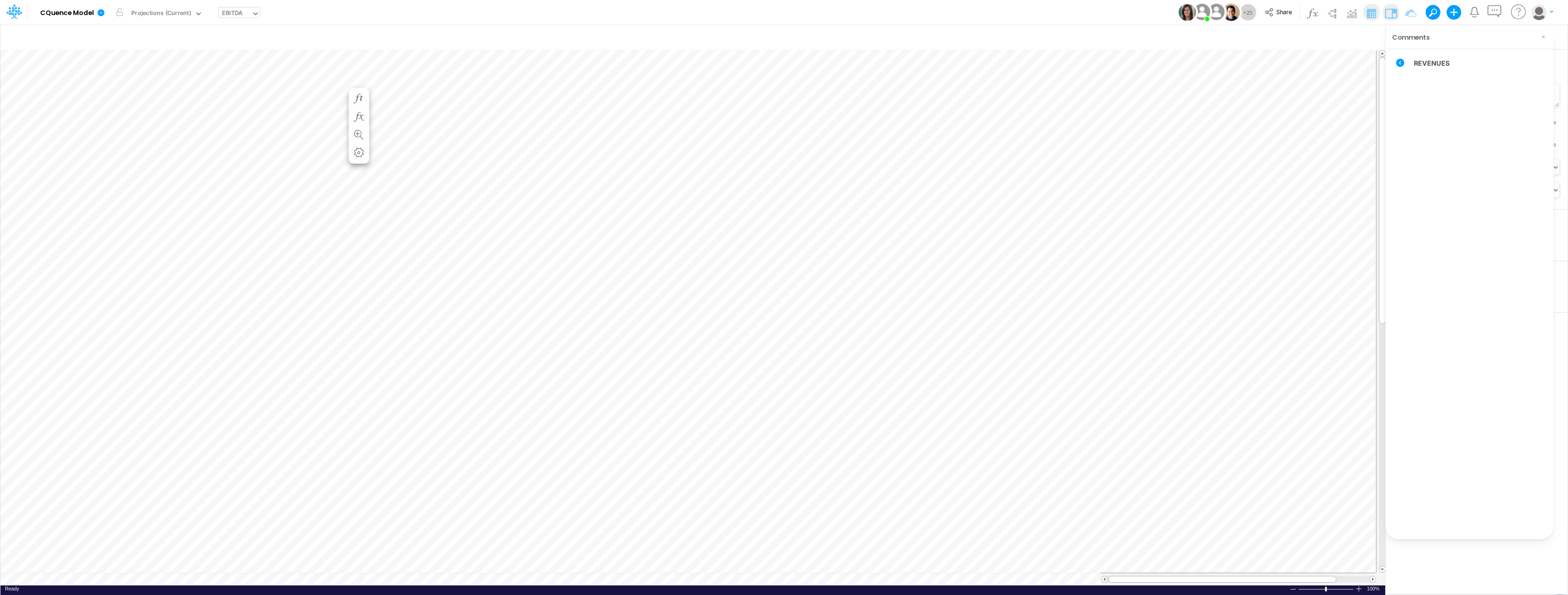
scroll to position [5, 1]
click at [782, 62] on icon at bounding box center [1400, 63] width 8 height 8
click at [782, 96] on span "REVENUES" at bounding box center [1434, 96] width 83 height 10
click at [782, 62] on icon at bounding box center [1400, 63] width 8 height 8
click at [782, 109] on span "COST OF REVENUES" at bounding box center [1434, 109] width 83 height 10
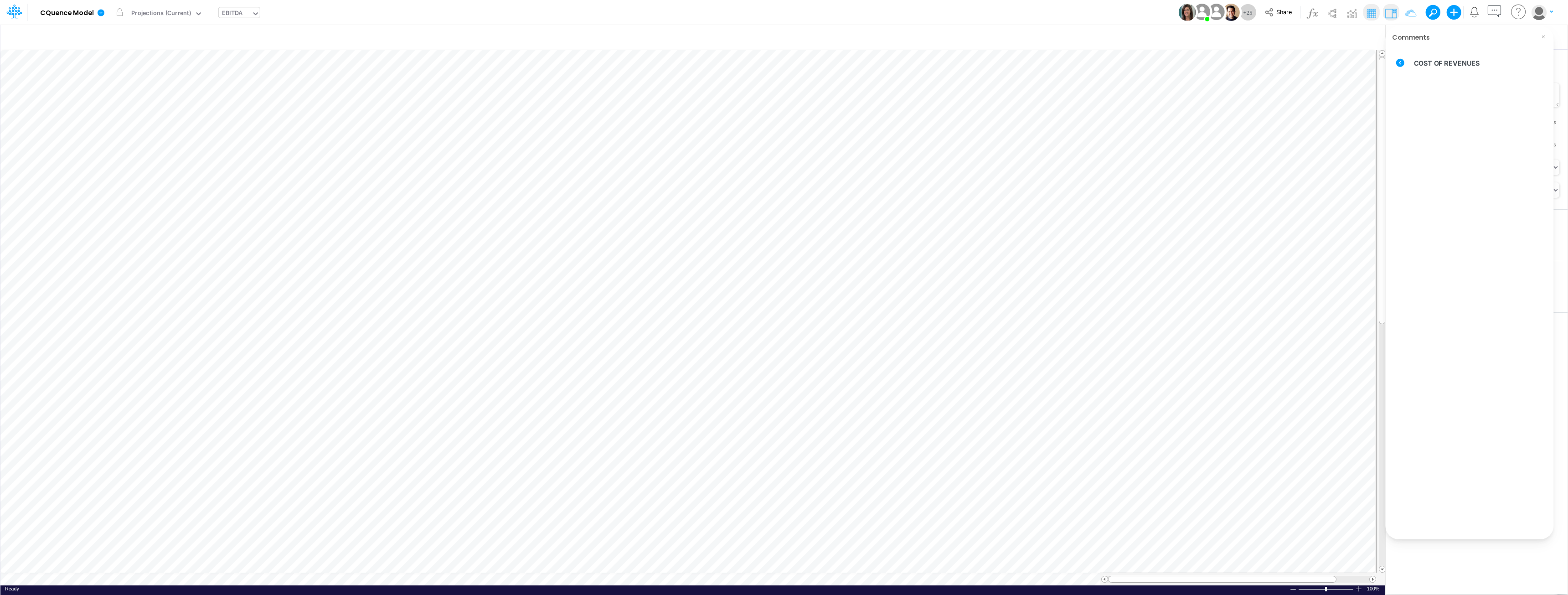
click at [782, 64] on icon at bounding box center [1400, 63] width 8 height 8
click at [782, 96] on span "REVENUES" at bounding box center [1434, 96] width 83 height 10
click at [782, 63] on icon at bounding box center [1400, 62] width 10 height 10
click at [782, 96] on span "REVENUES" at bounding box center [1434, 96] width 83 height 10
click at [782, 61] on icon at bounding box center [1400, 63] width 8 height 8
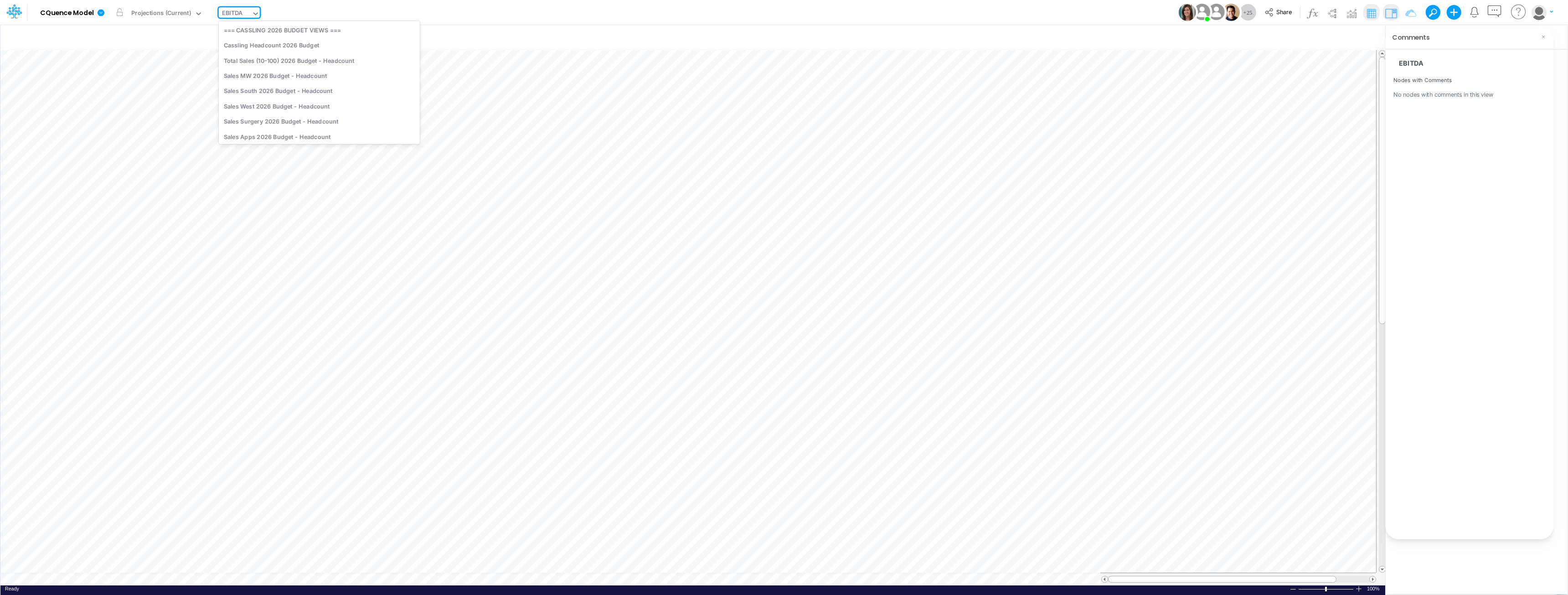
click at [244, 13] on input "text" at bounding box center [244, 14] width 1 height 9
click at [241, 13] on div "EBITDA" at bounding box center [232, 14] width 20 height 10
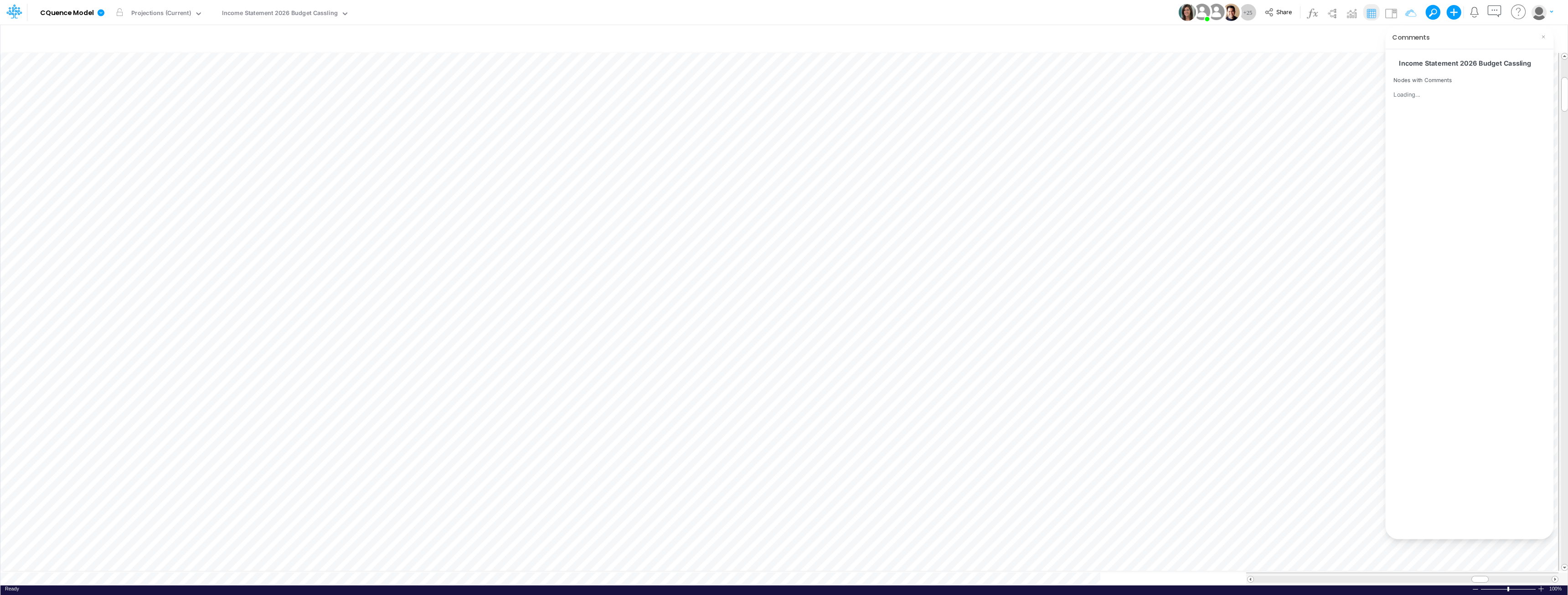
scroll to position [5, 0]
click at [302, 10] on div "Income Statement 2026 Budget Cassling" at bounding box center [280, 14] width 116 height 10
type input "projectio"
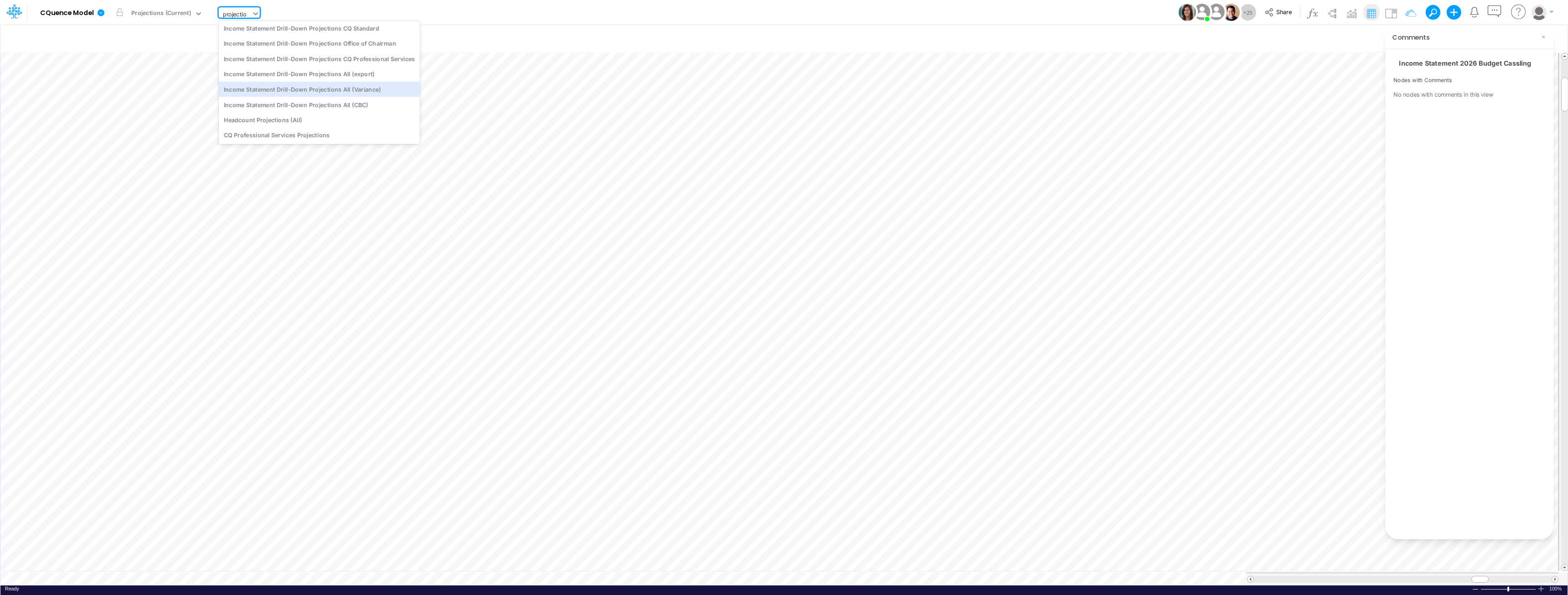
scroll to position [0, 0]
click at [341, 45] on div "Income Statement Drill-Down Projections All" at bounding box center [319, 45] width 201 height 15
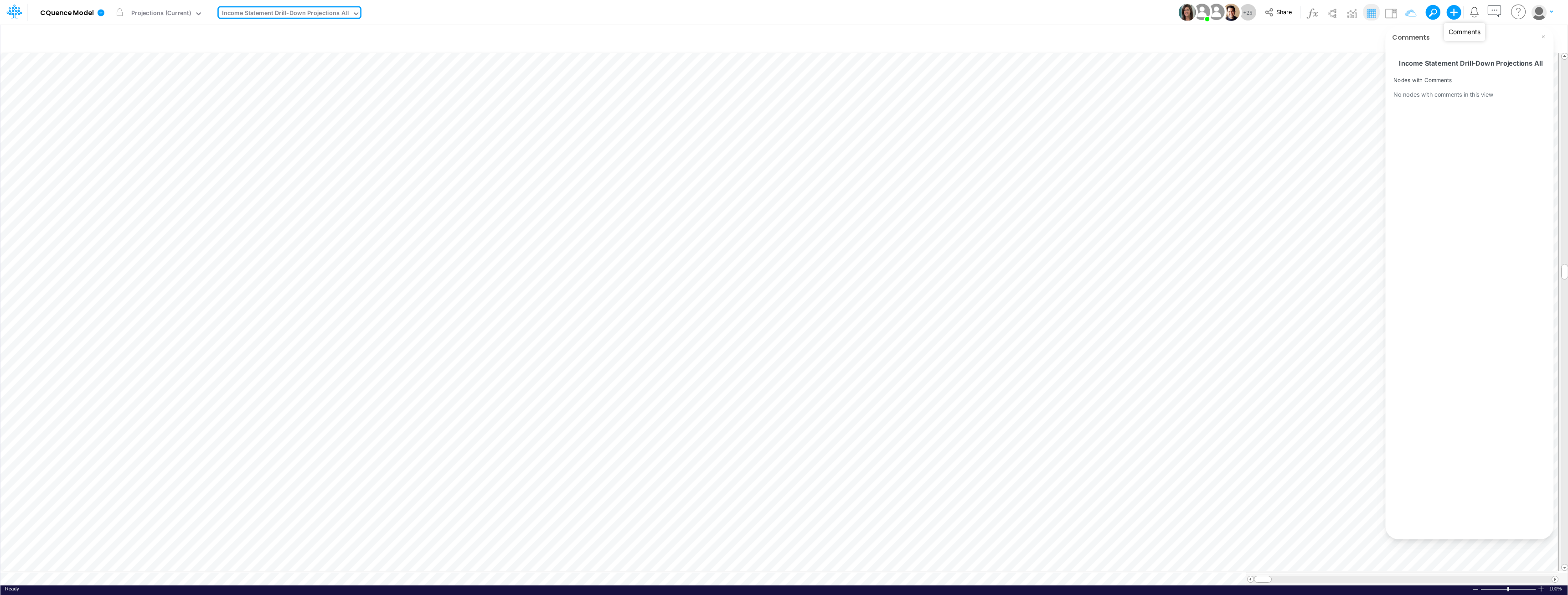
click at [782, 12] on icon "button" at bounding box center [1494, 12] width 17 height 17
click at [782, 39] on icon "button" at bounding box center [1432, 39] width 14 height 9
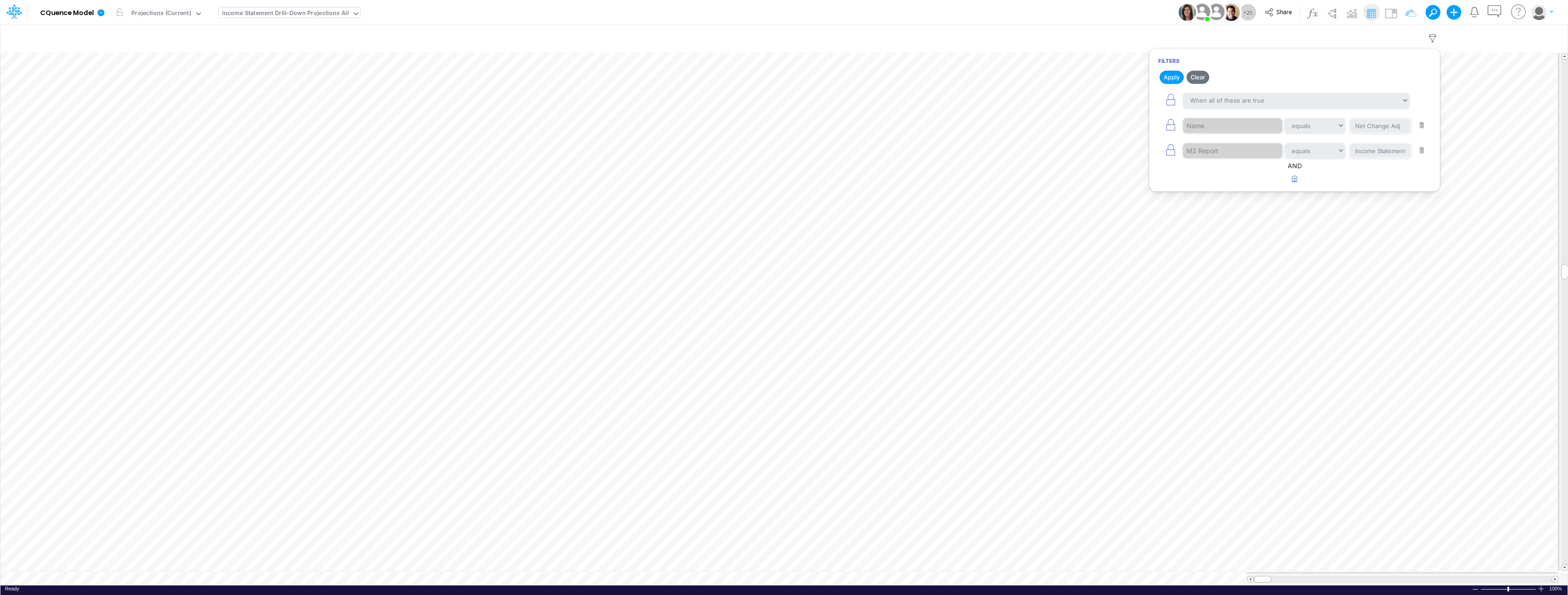
click at [782, 178] on icon "button" at bounding box center [1295, 178] width 6 height 6
click at [782, 184] on select "When all of these are true When any of these are true" at bounding box center [1295, 182] width 226 height 16
click at [782, 210] on div at bounding box center [1226, 207] width 87 height 16
type input "div"
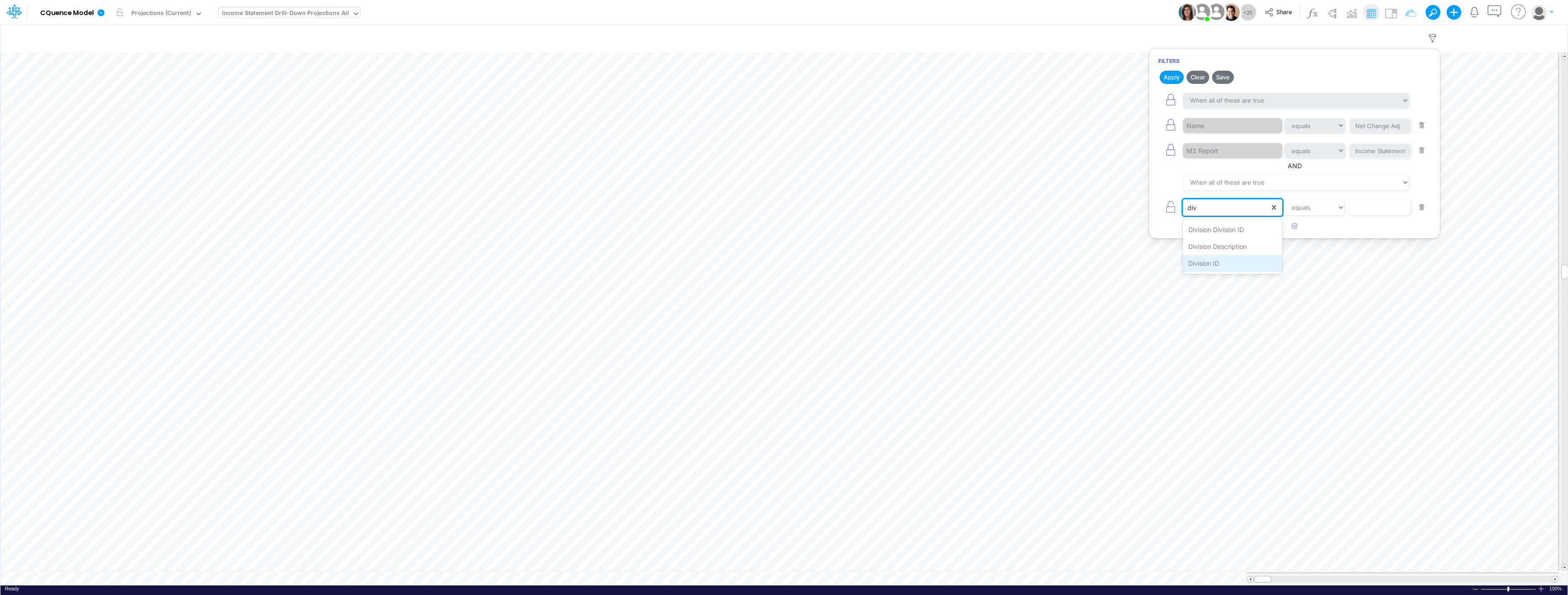
click at [782, 263] on div "Division ID" at bounding box center [1232, 263] width 99 height 17
click at [782, 206] on input "text" at bounding box center [1379, 207] width 62 height 16
type input "10"
click at [782, 224] on icon "button" at bounding box center [1295, 225] width 6 height 6
click at [782, 233] on div at bounding box center [1226, 233] width 87 height 16
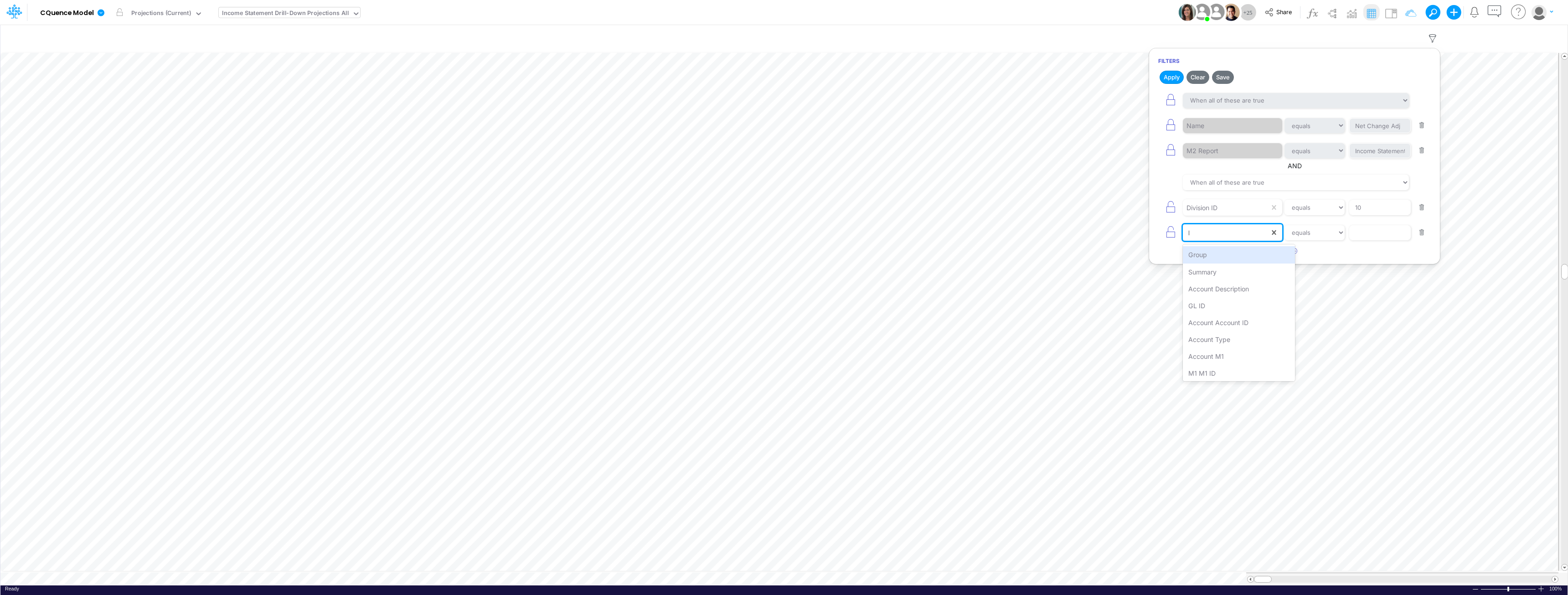
type input "lo"
click at [782, 301] on div "Location ID" at bounding box center [1238, 305] width 112 height 17
click at [782, 233] on input "text" at bounding box center [1379, 233] width 62 height 16
click at [782, 233] on div "Location ID" at bounding box center [1226, 233] width 87 height 16
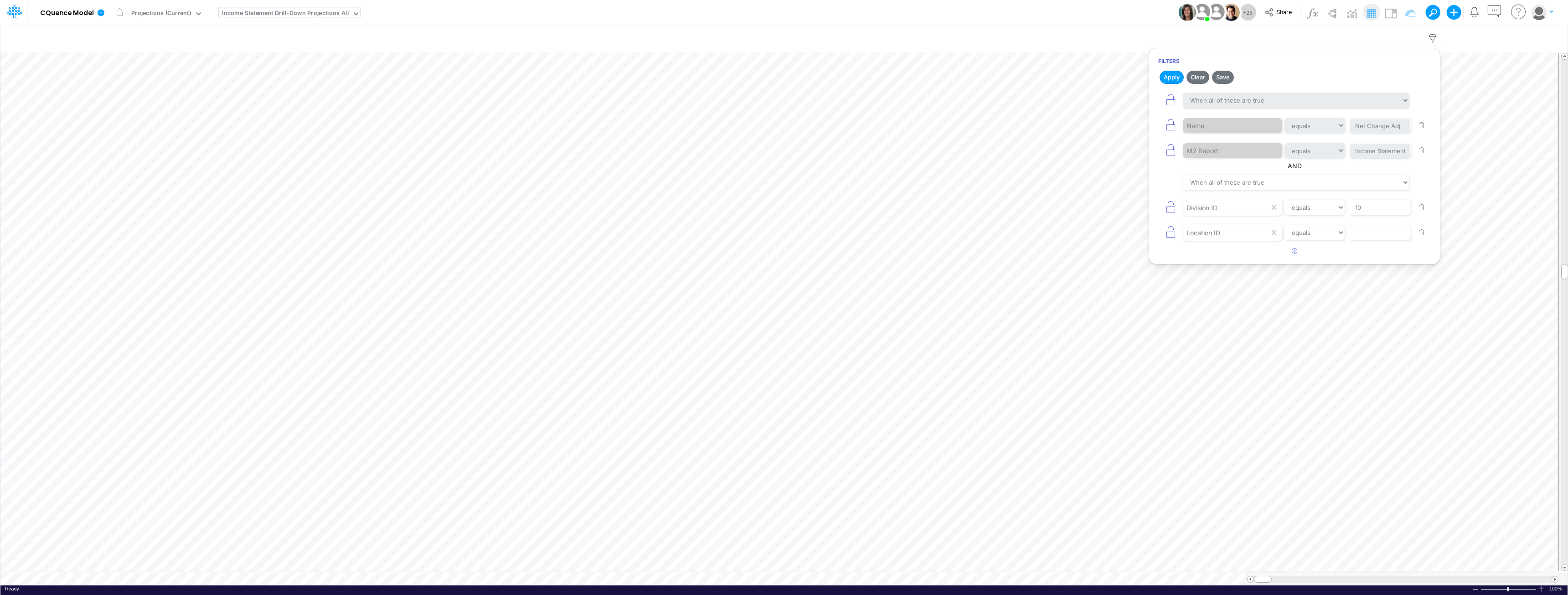
click at [782, 248] on article at bounding box center [1294, 251] width 291 height 15
click at [782, 38] on input "text" at bounding box center [689, 38] width 1361 height 19
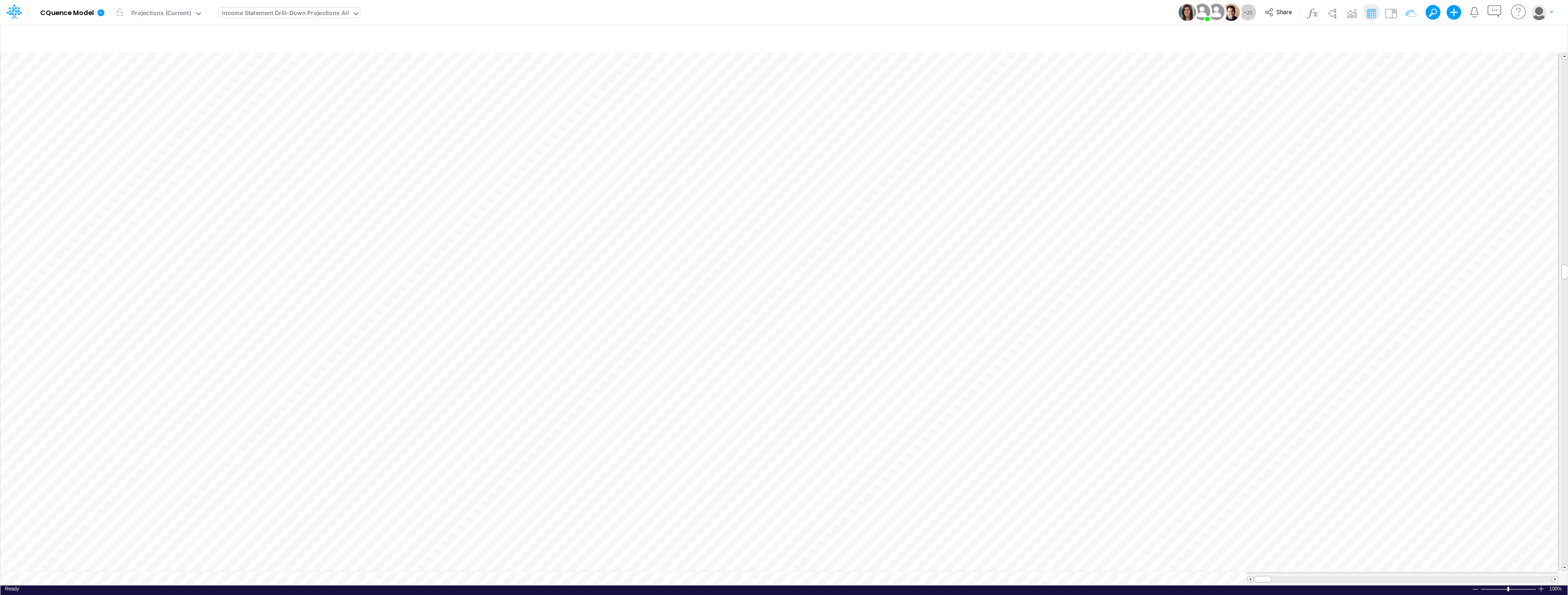
click at [313, 13] on div "Income Statement Drill-Down Projections All" at bounding box center [285, 14] width 127 height 10
type input "location"
click at [248, 71] on div "Locations" at bounding box center [280, 75] width 123 height 15
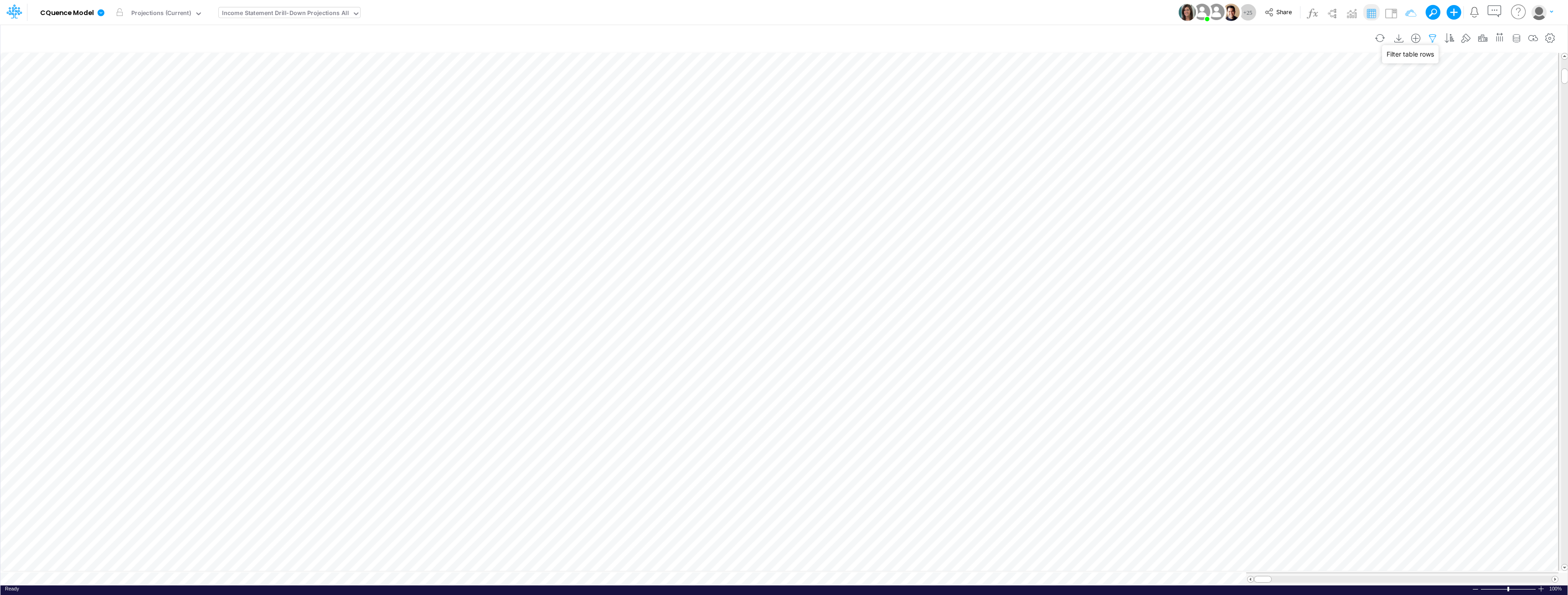
click at [782, 36] on icon "button" at bounding box center [1432, 39] width 14 height 9
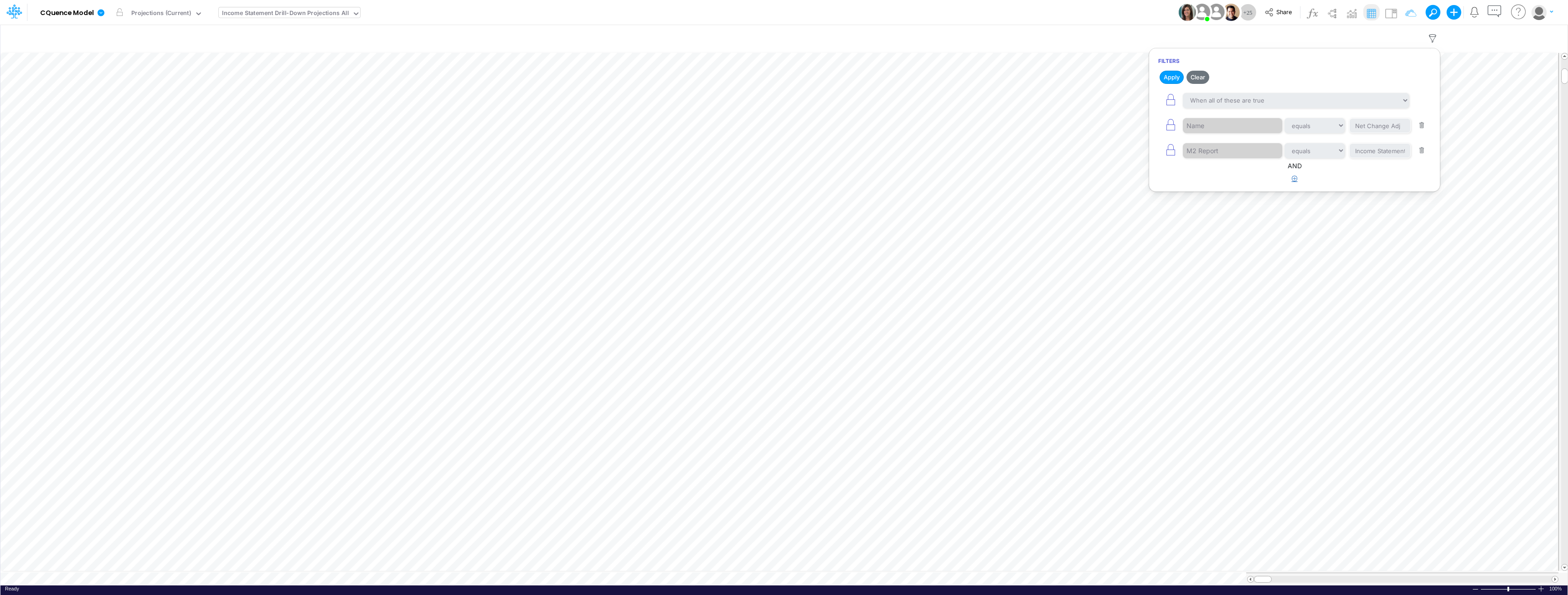
click at [782, 178] on icon "button" at bounding box center [1295, 178] width 6 height 6
click at [782, 209] on div at bounding box center [1226, 207] width 87 height 16
type input "d"
type input "gl"
click at [782, 231] on div "GL ID" at bounding box center [1232, 229] width 99 height 17
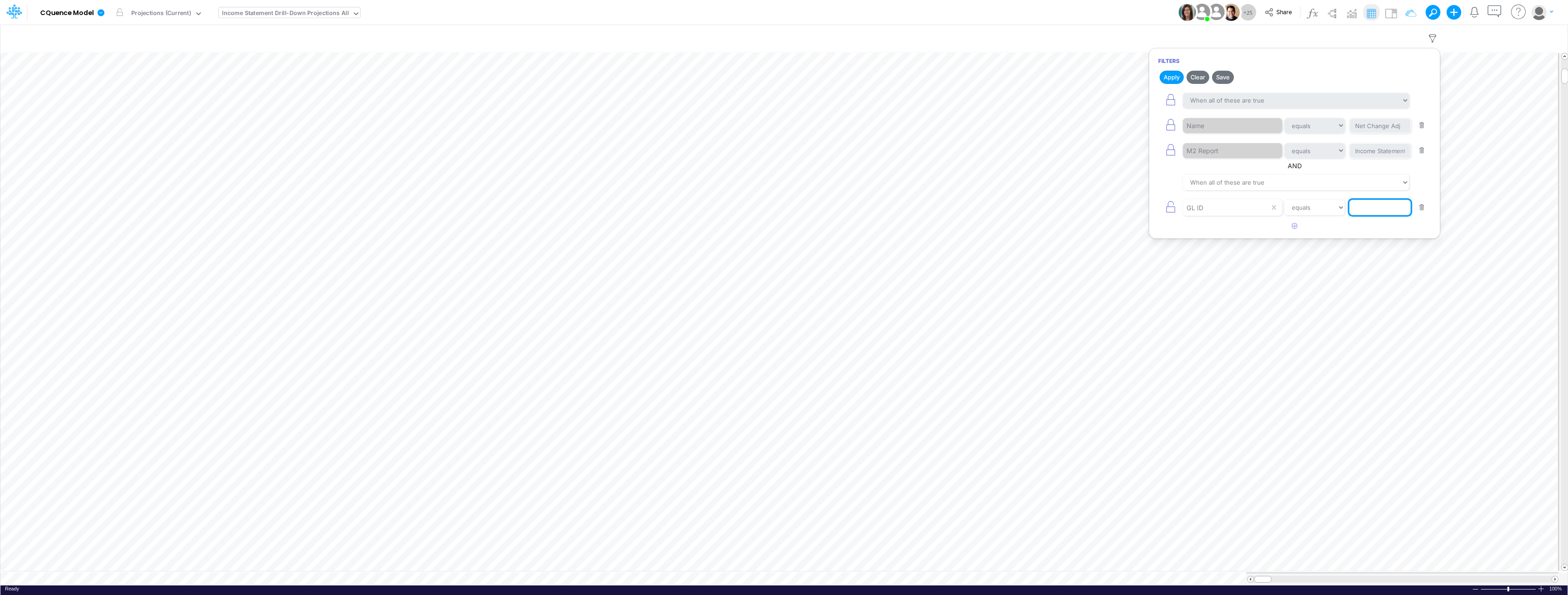
click at [782, 208] on input "text" at bounding box center [1379, 207] width 62 height 16
click at [782, 210] on select "equals not equal starts with ends with contains" at bounding box center [1314, 207] width 61 height 16
select select "startsWith"
click at [782, 199] on select "equals not equal starts with ends with contains" at bounding box center [1314, 207] width 61 height 16
click at [782, 211] on input "text" at bounding box center [1379, 207] width 62 height 16
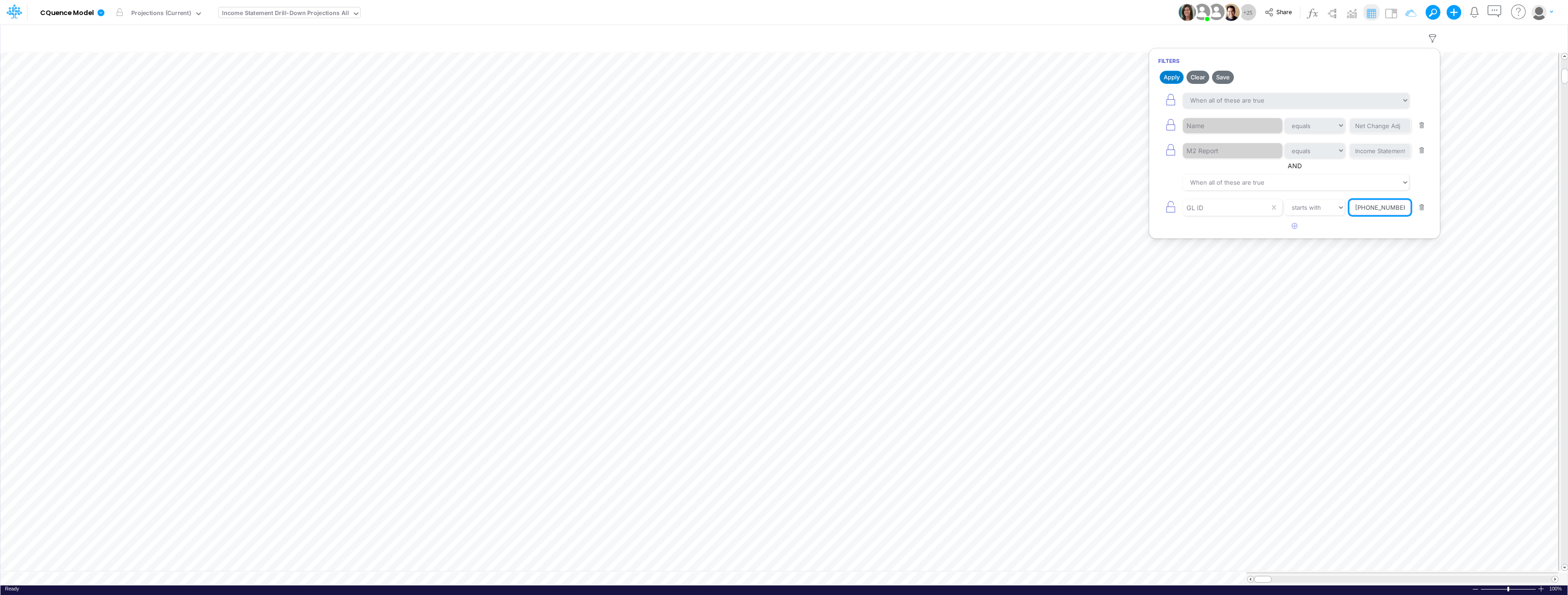
type input "10-100-200"
click at [782, 77] on button "Apply" at bounding box center [1172, 77] width 24 height 13
drag, startPoint x: 1336, startPoint y: 40, endPoint x: 1010, endPoint y: 43, distance: 326.0
click at [782, 40] on input "text" at bounding box center [689, 38] width 1361 height 19
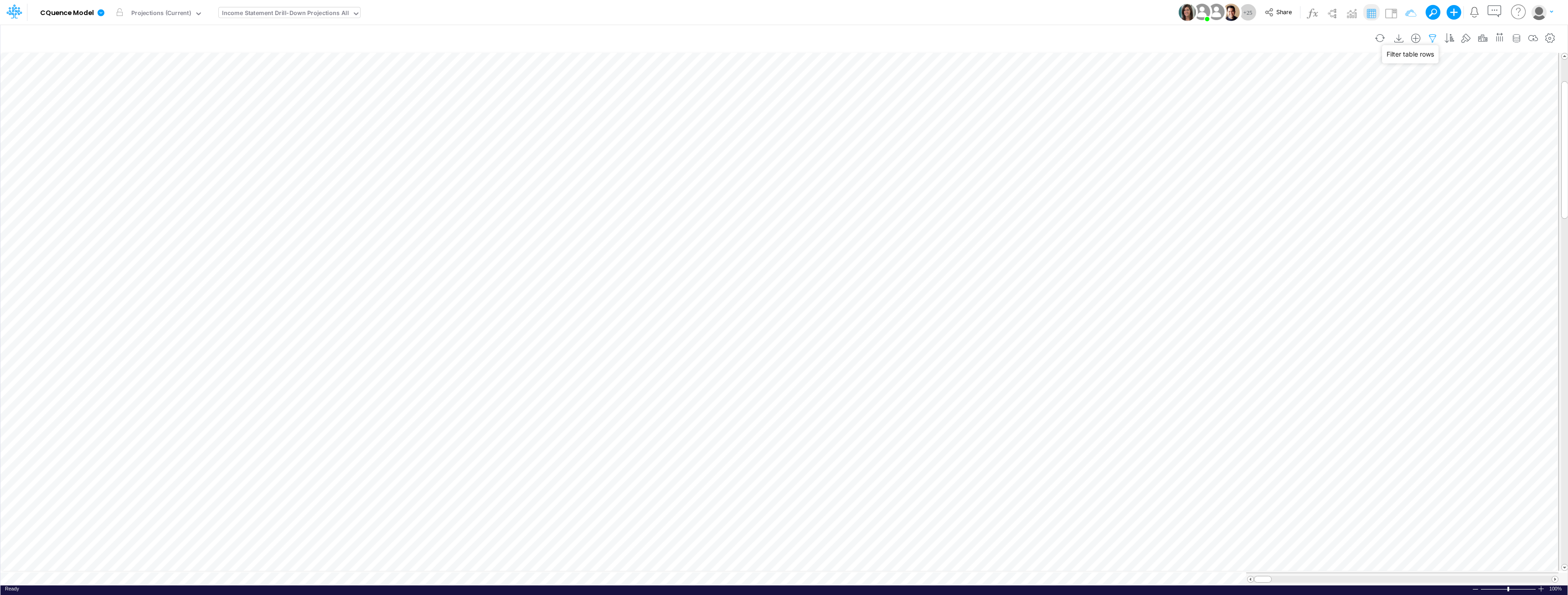
click at [782, 38] on icon "button" at bounding box center [1432, 39] width 14 height 9
select select "startsWith"
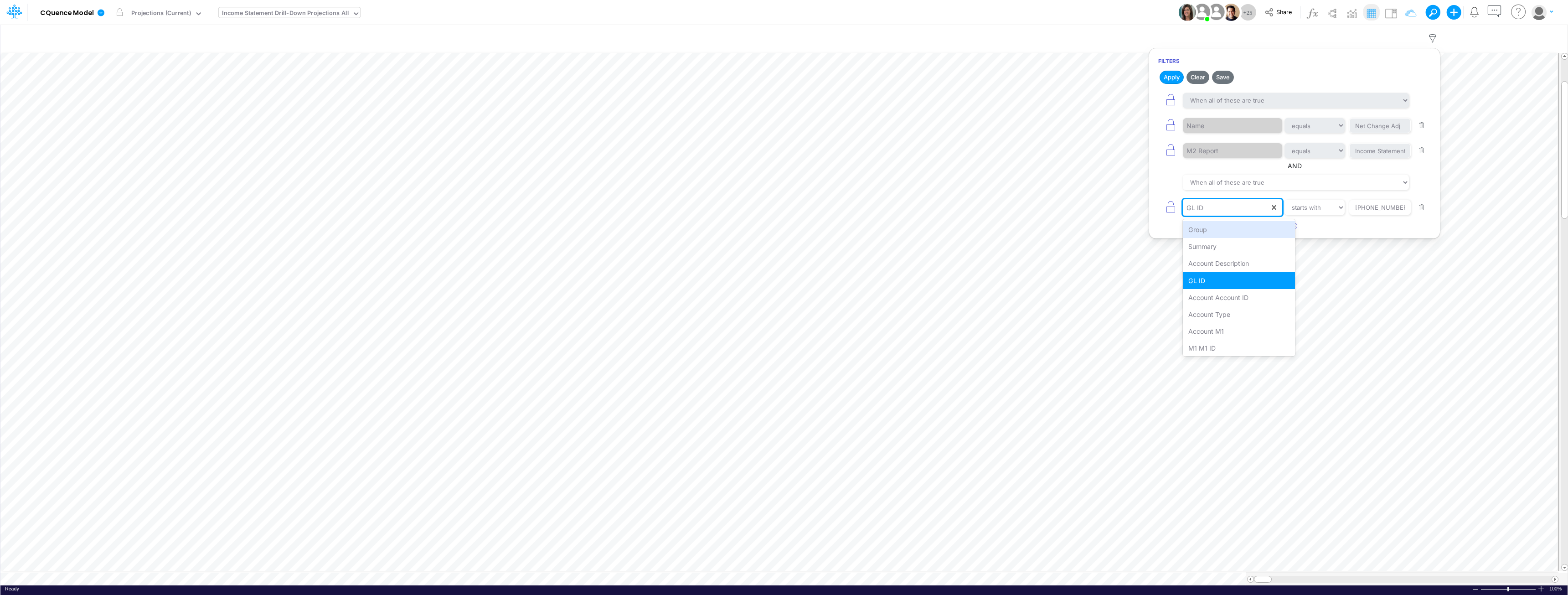
click at [782, 208] on div "GL ID" at bounding box center [1226, 207] width 87 height 16
click at [782, 34] on input "text" at bounding box center [689, 38] width 1361 height 19
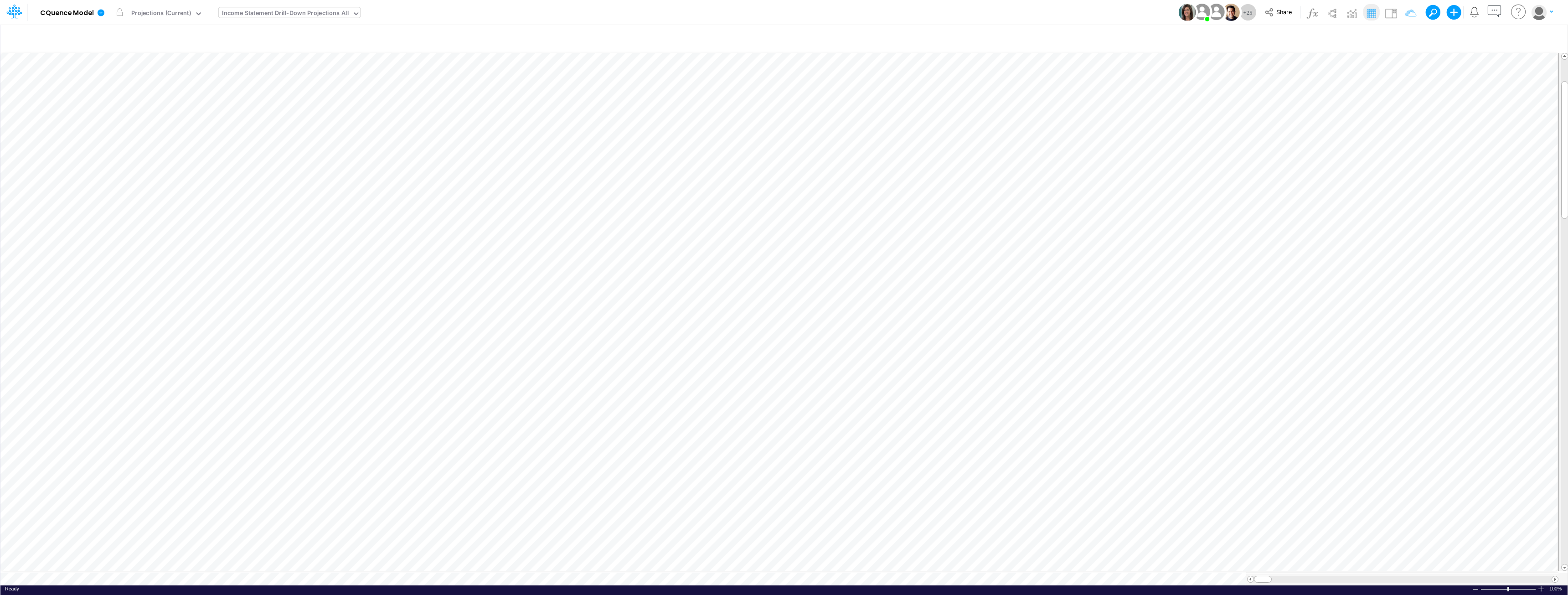
click at [294, 9] on div "Income Statement Drill-Down Projections All" at bounding box center [285, 14] width 127 height 10
